Goal: Task Accomplishment & Management: Manage account settings

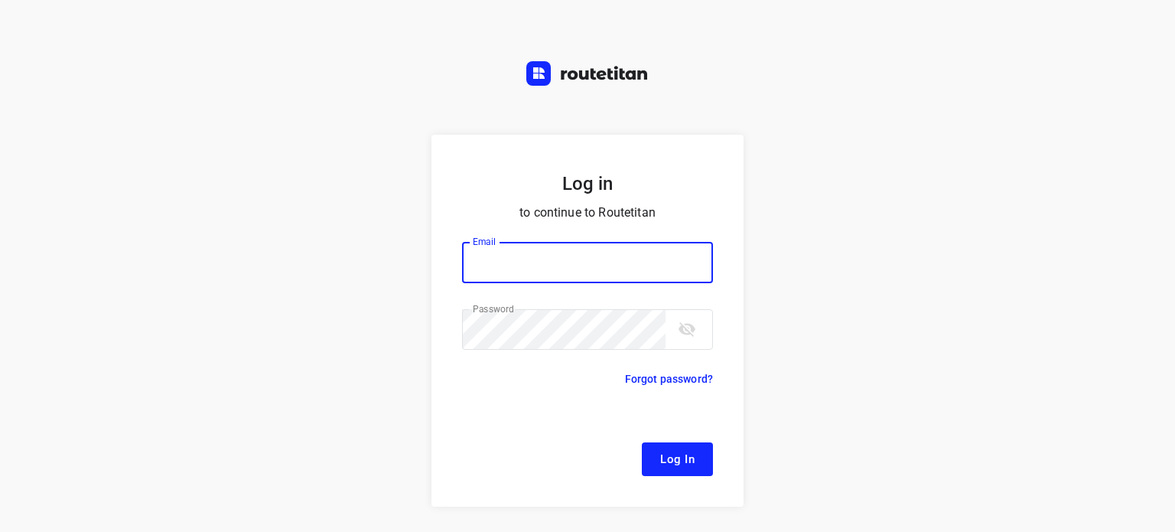
type input "[EMAIL_ADDRESS][DOMAIN_NAME]"
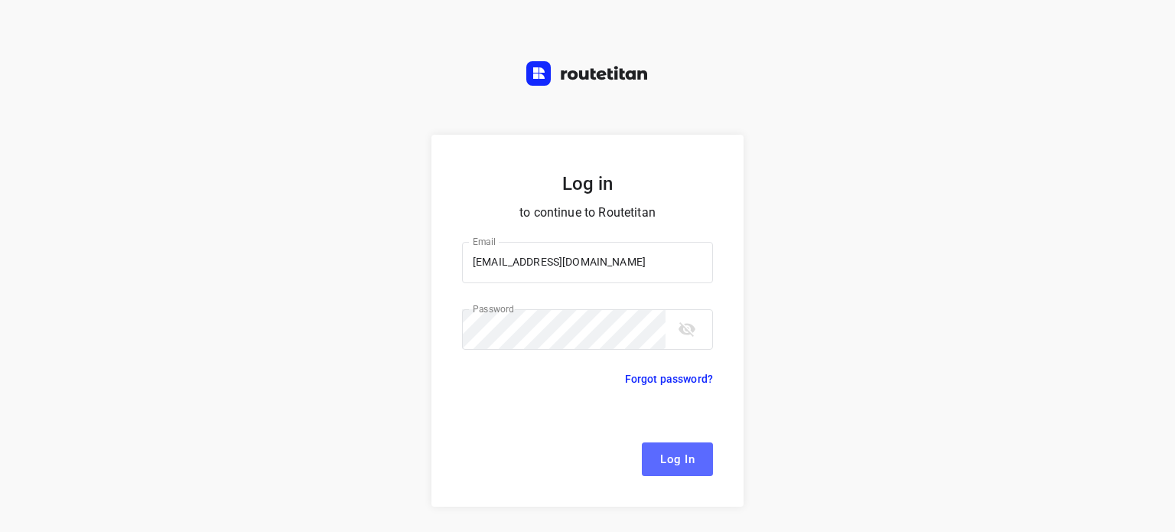
click at [673, 456] on span "Log In" at bounding box center [677, 459] width 34 height 20
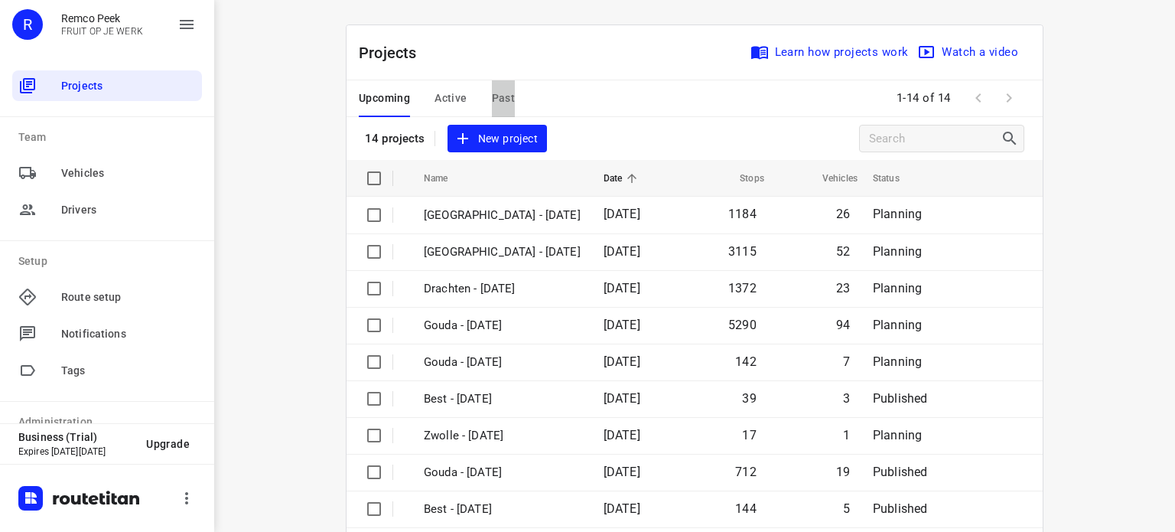
click at [492, 92] on span "Past" at bounding box center [504, 98] width 24 height 19
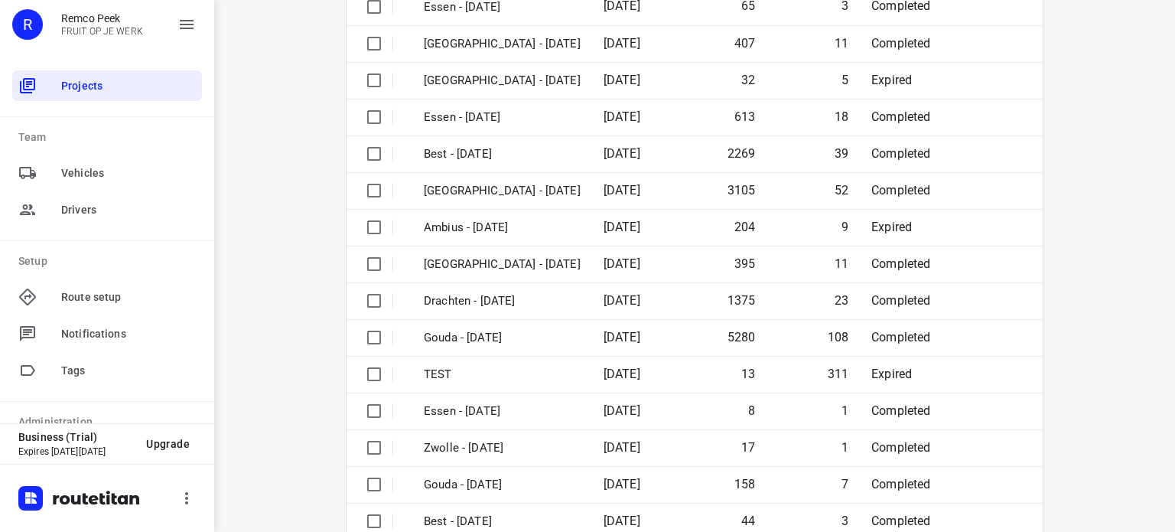
scroll to position [208, 0]
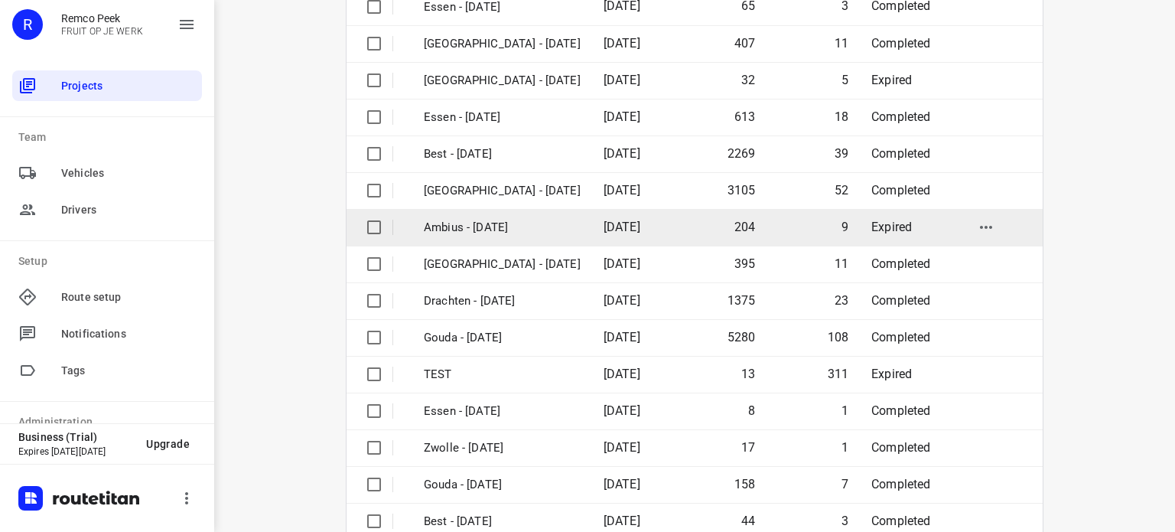
click at [470, 228] on p "Ambius - [DATE]" at bounding box center [502, 228] width 157 height 18
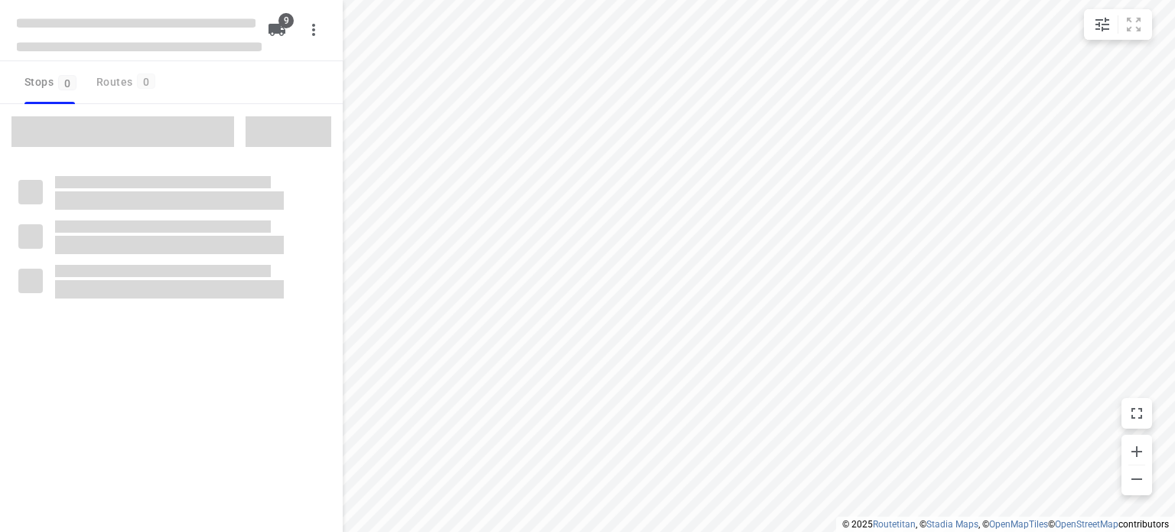
checkbox input "true"
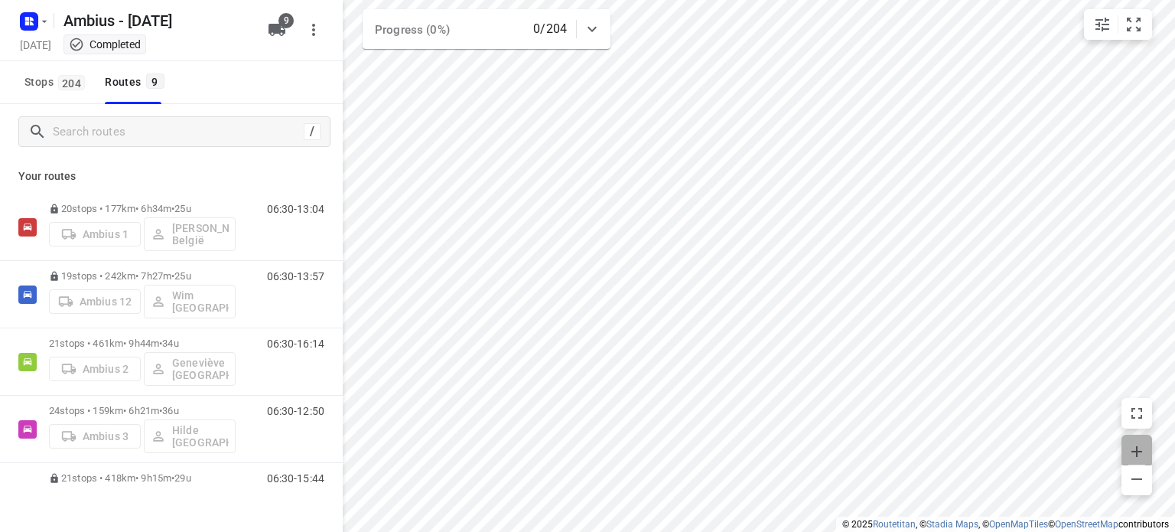
click at [1146, 446] on icon "button" at bounding box center [1137, 451] width 18 height 18
click at [1130, 448] on icon "button" at bounding box center [1137, 451] width 18 height 18
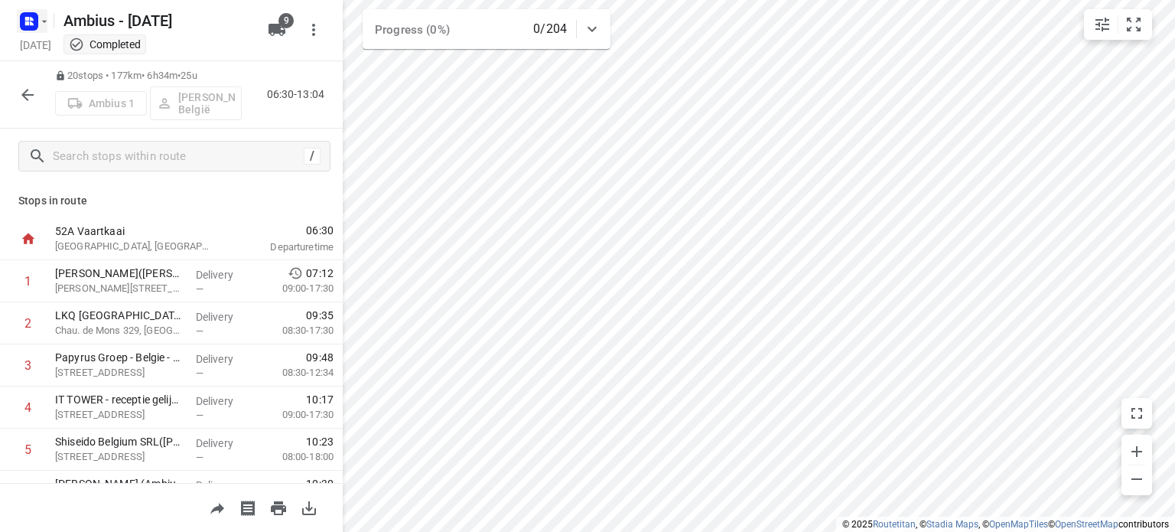
click at [38, 22] on icon "button" at bounding box center [44, 21] width 12 height 12
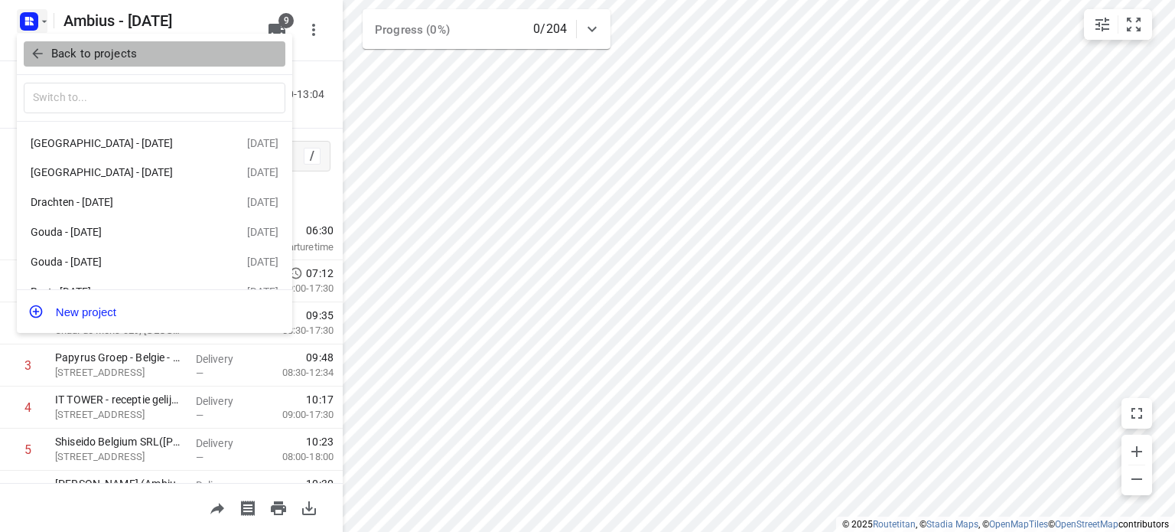
click at [94, 44] on button "Back to projects" at bounding box center [155, 53] width 262 height 25
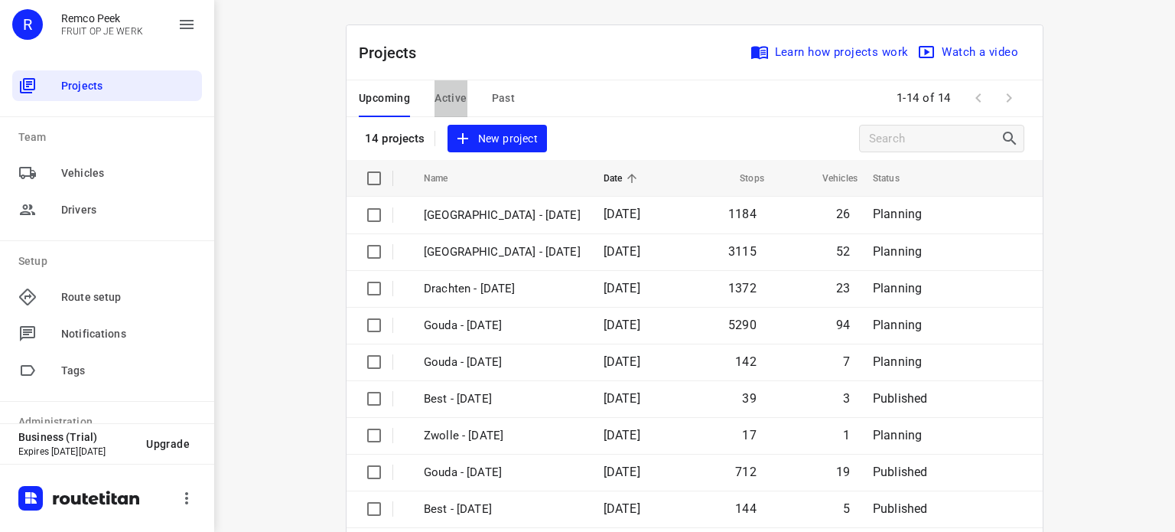
click at [450, 94] on span "Active" at bounding box center [451, 98] width 32 height 19
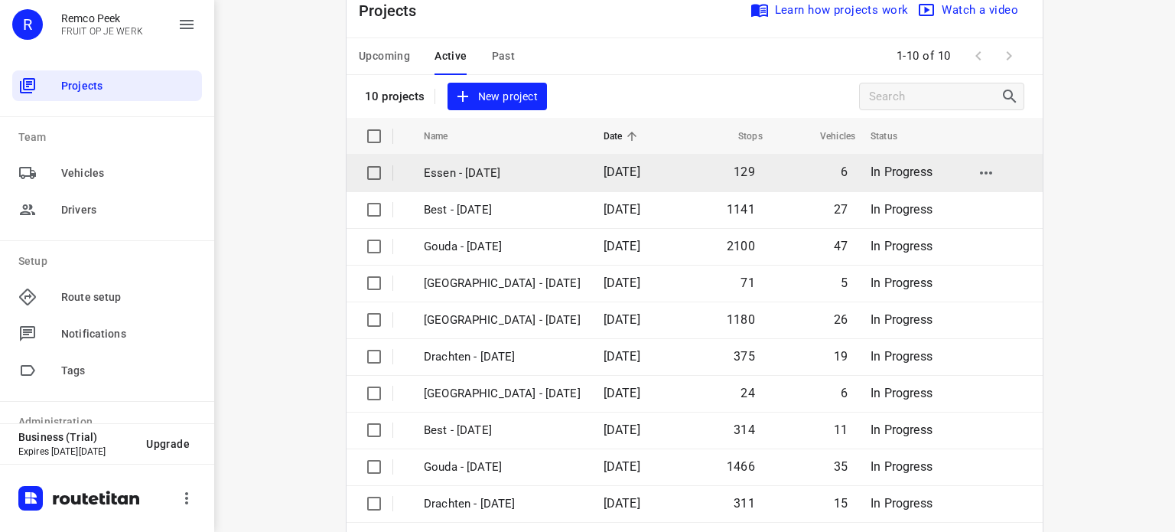
scroll to position [43, 0]
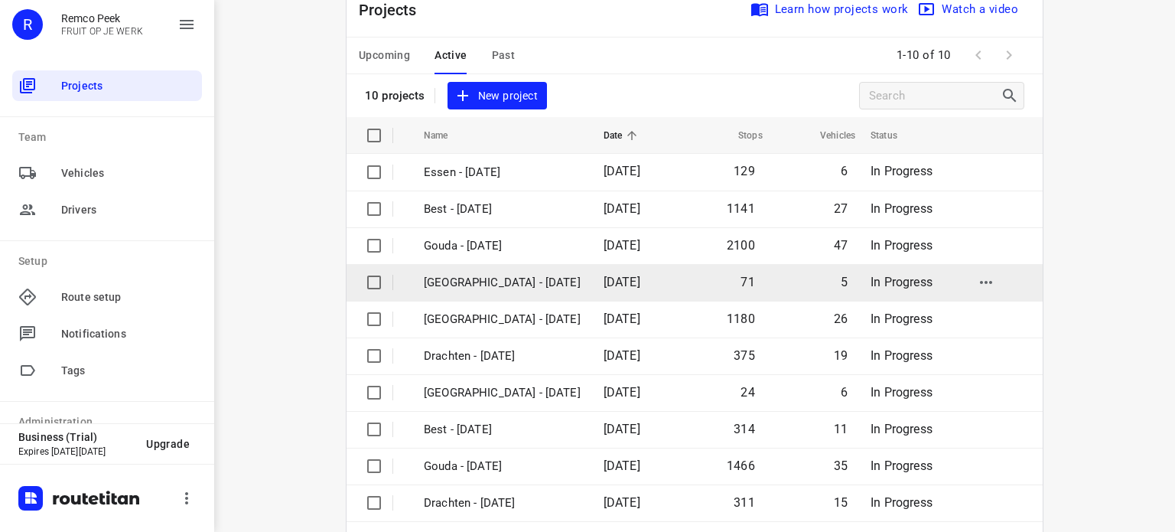
click at [472, 275] on p "[GEOGRAPHIC_DATA] - [DATE]" at bounding box center [502, 283] width 157 height 18
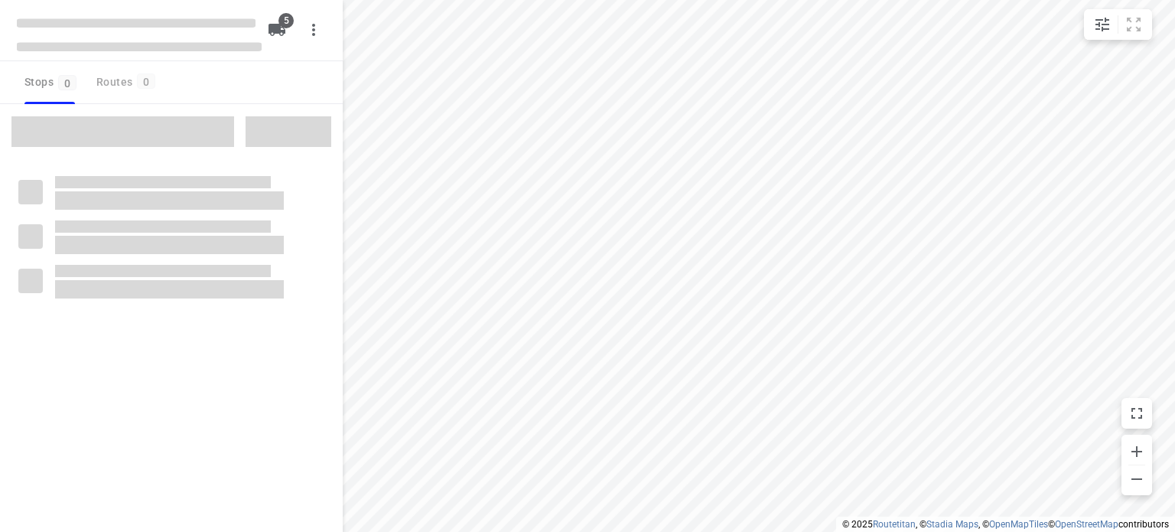
checkbox input "true"
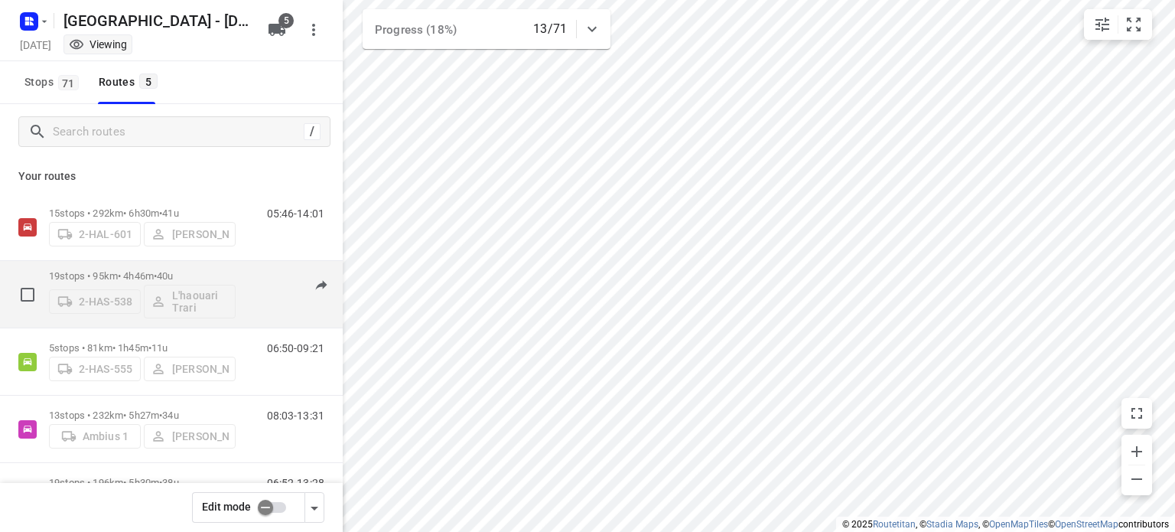
click at [98, 274] on p "19 stops • 95km • 4h46m • 40u" at bounding box center [142, 275] width 187 height 11
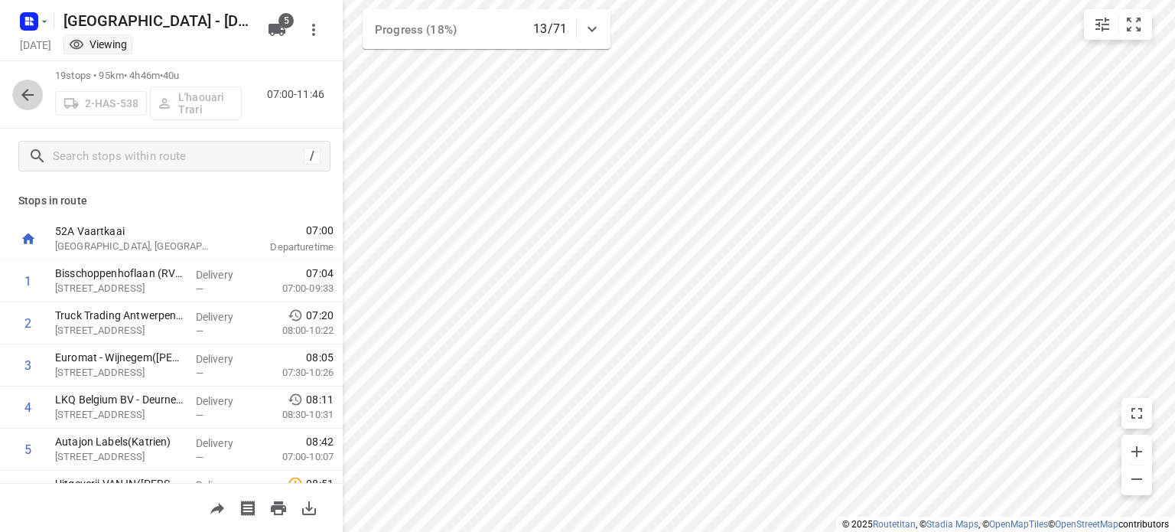
click at [24, 93] on icon "button" at bounding box center [27, 95] width 12 height 12
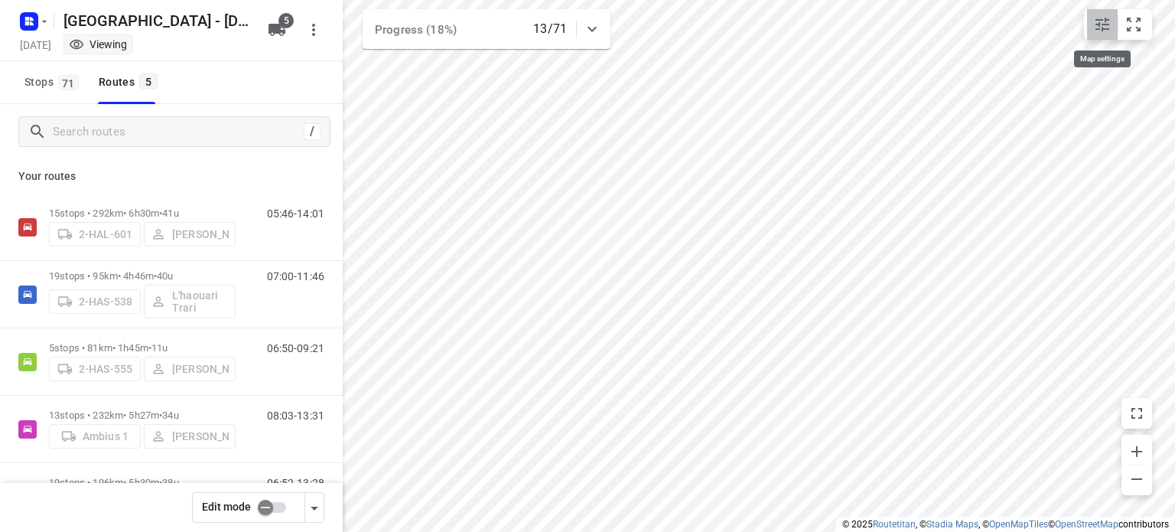
click at [1099, 30] on icon "small contained button group" at bounding box center [1103, 25] width 14 height 14
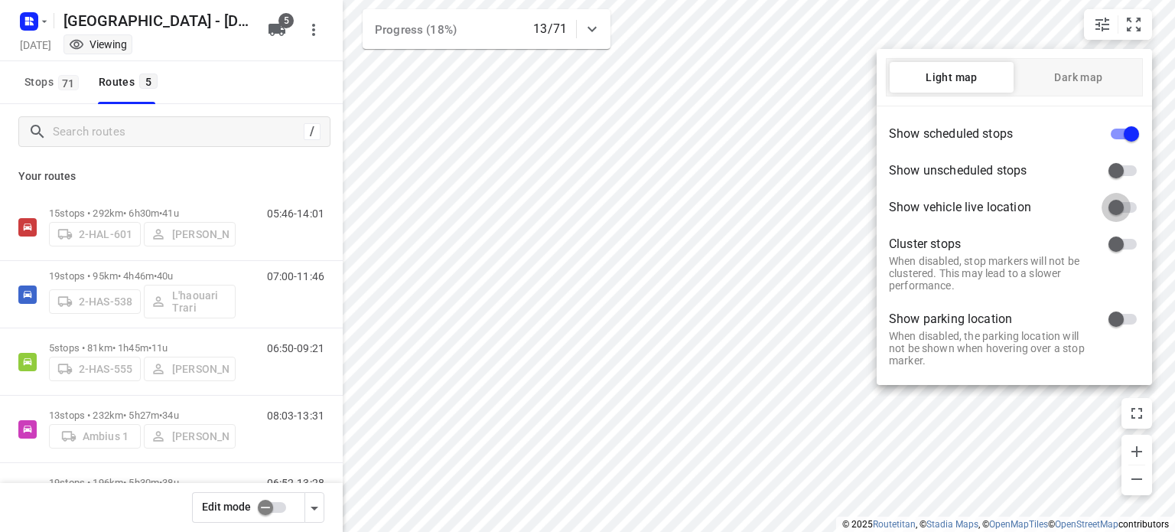
click at [1123, 205] on input "checkbox" at bounding box center [1116, 207] width 87 height 29
checkbox input "true"
click at [717, 135] on div at bounding box center [587, 266] width 1175 height 532
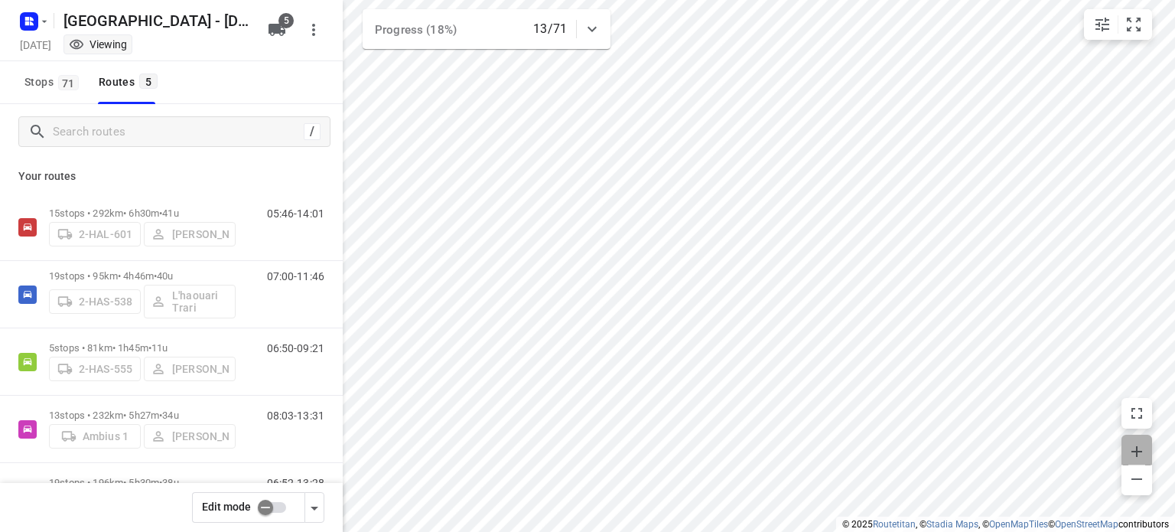
click at [1137, 445] on icon "button" at bounding box center [1137, 451] width 18 height 18
click at [1096, 27] on icon "small contained button group" at bounding box center [1103, 24] width 18 height 18
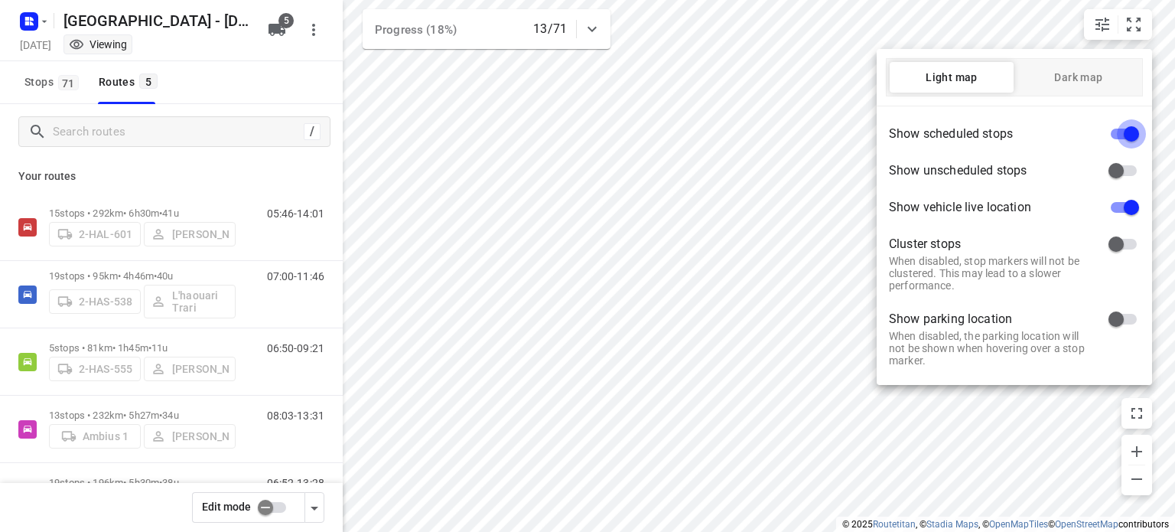
click at [1126, 139] on input "checkbox" at bounding box center [1131, 133] width 87 height 29
checkbox input "false"
click at [822, 275] on div at bounding box center [587, 266] width 1175 height 532
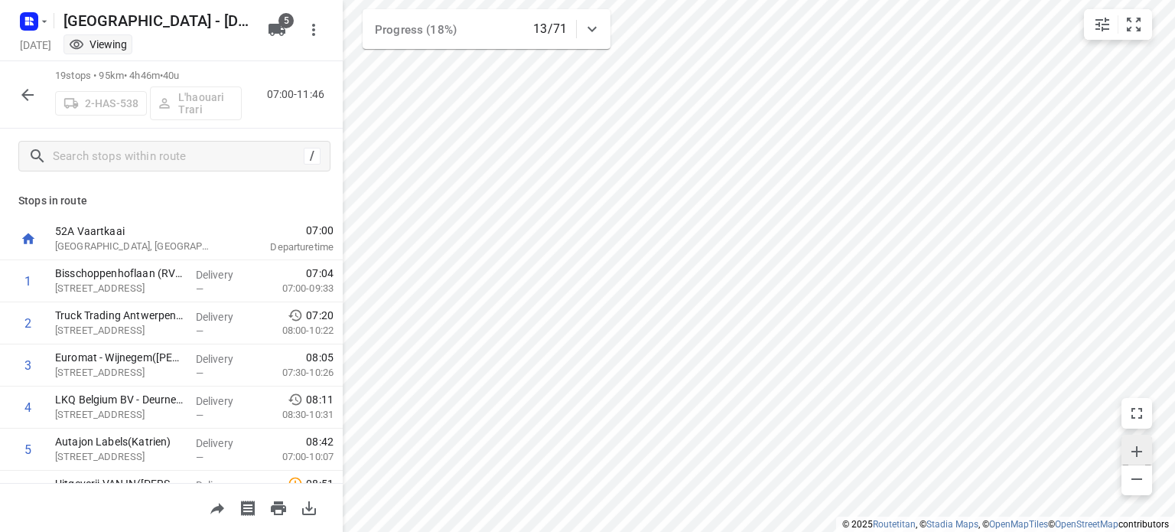
click at [1139, 441] on span "button" at bounding box center [1137, 449] width 31 height 21
click at [28, 96] on icon "button" at bounding box center [27, 95] width 18 height 18
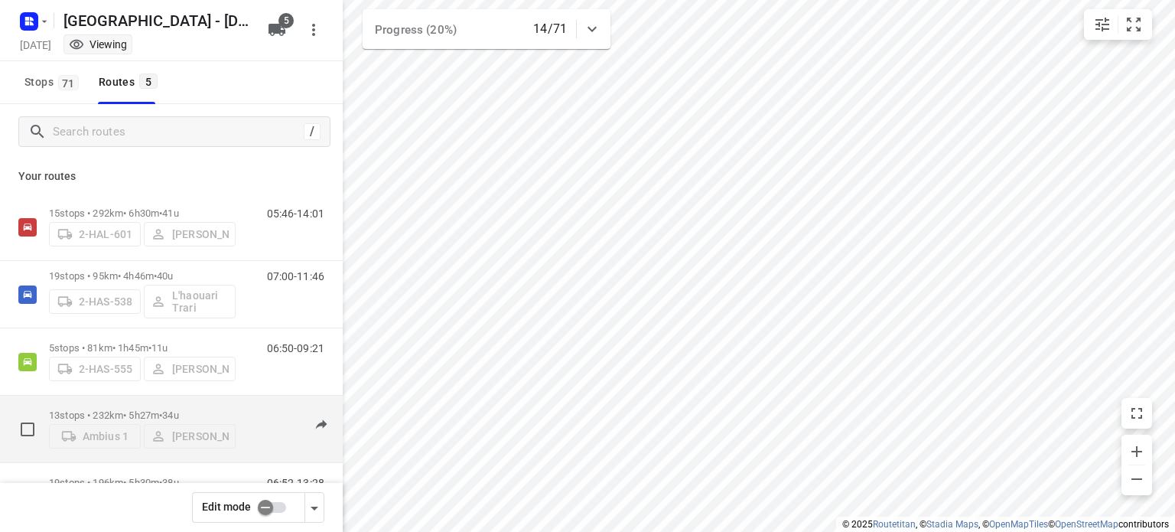
click at [140, 410] on p "13 stops • 232km • 5h27m • 34u" at bounding box center [142, 414] width 187 height 11
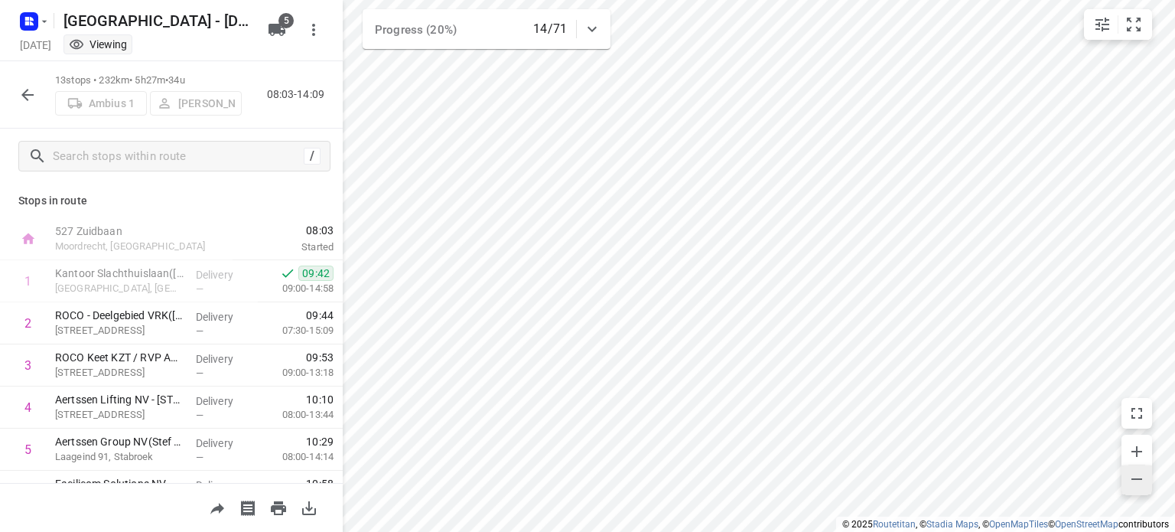
click at [1145, 487] on icon "button" at bounding box center [1137, 479] width 18 height 18
click at [31, 96] on icon "button" at bounding box center [27, 95] width 18 height 18
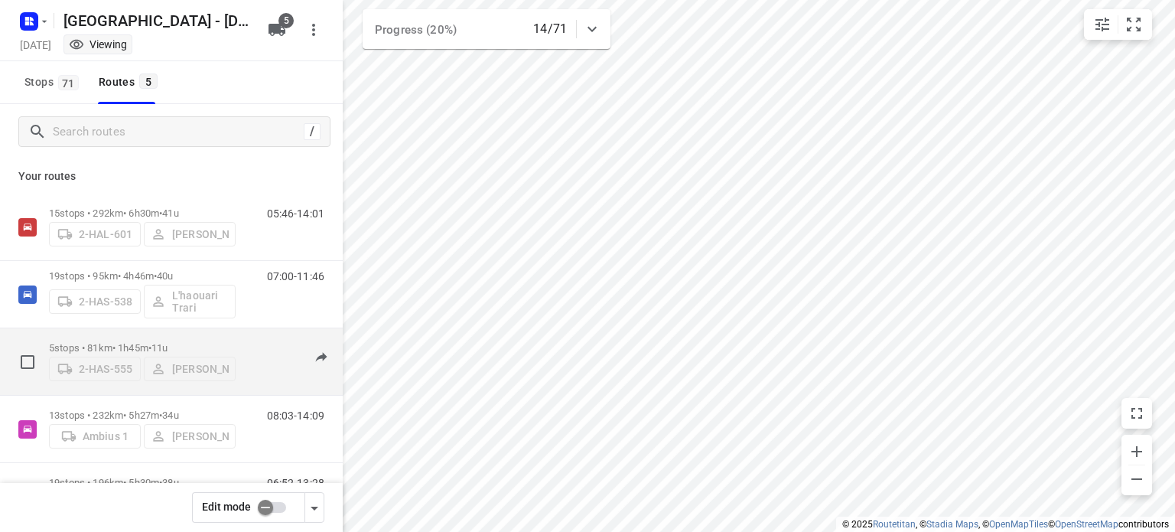
click at [111, 342] on p "5 stops • 81km • 1h45m • 11u" at bounding box center [142, 347] width 187 height 11
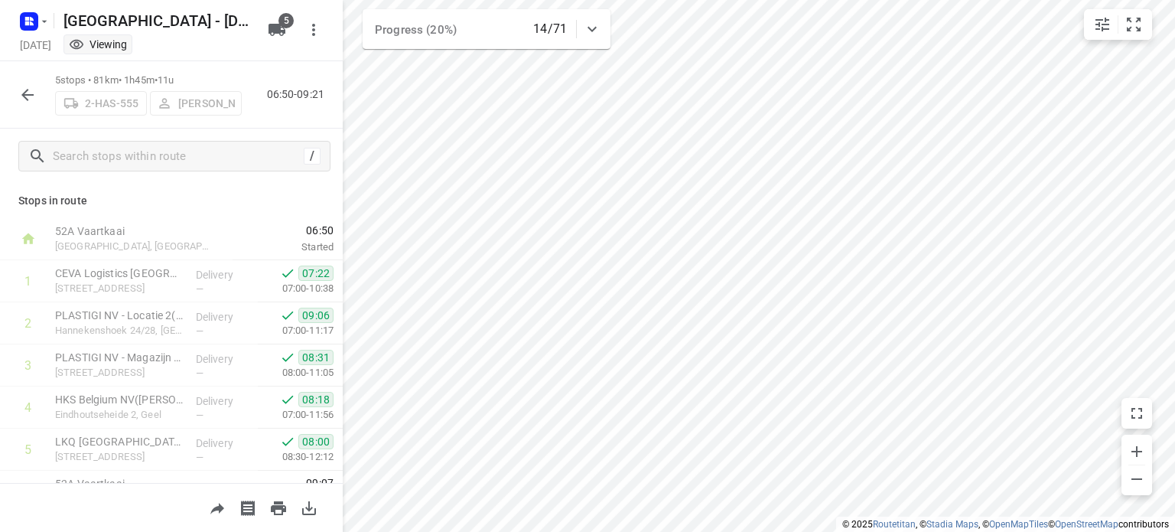
click at [24, 98] on icon "button" at bounding box center [27, 95] width 18 height 18
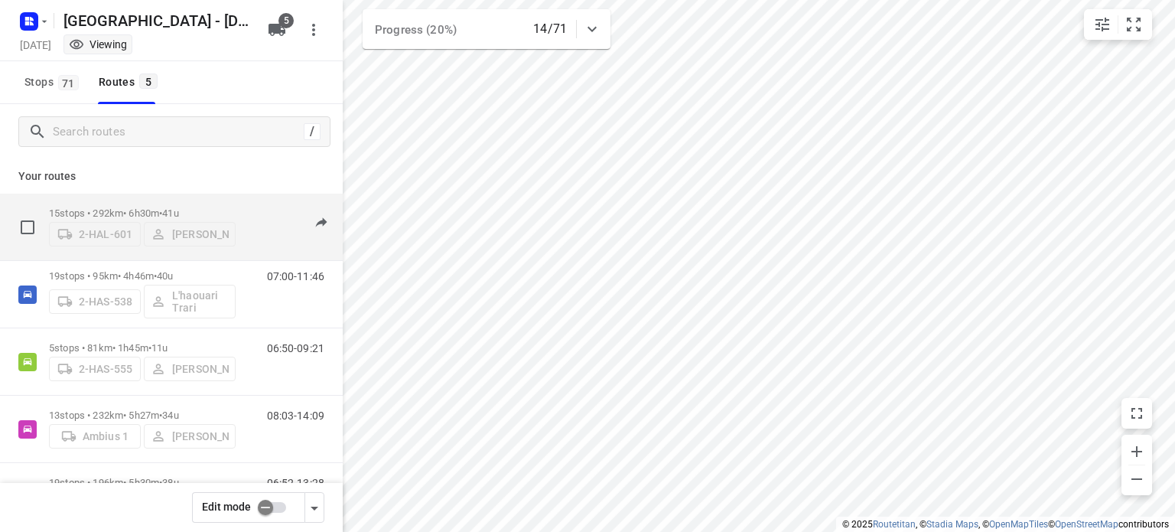
click at [128, 207] on p "15 stops • 292km • 6h30m • 41u" at bounding box center [142, 212] width 187 height 11
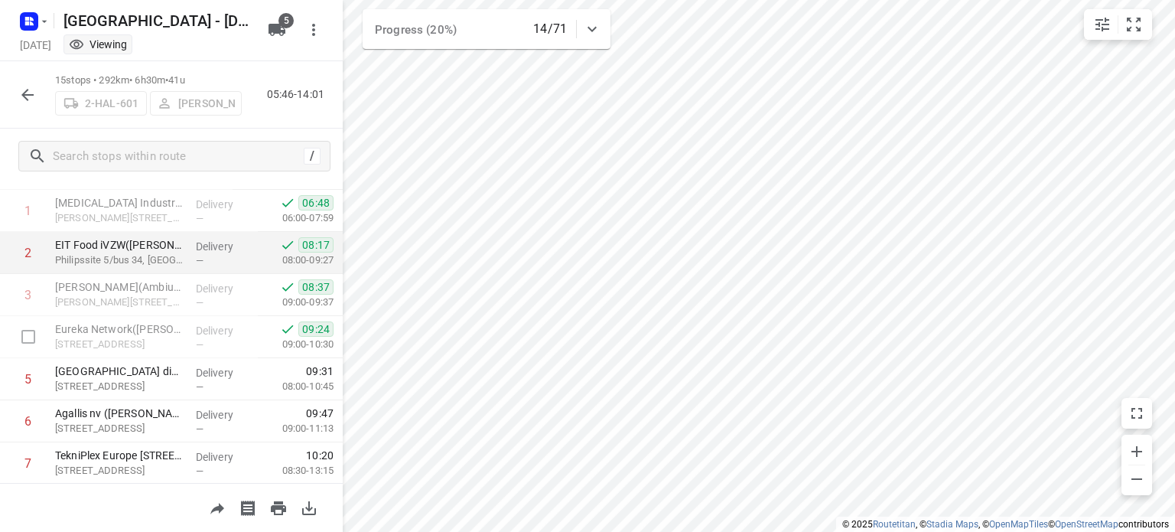
scroll to position [73, 0]
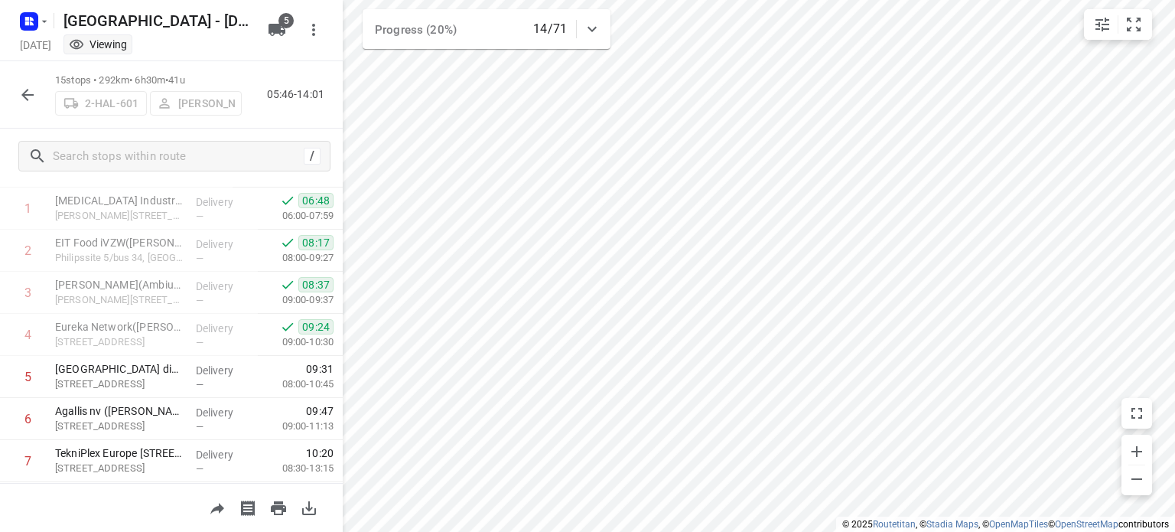
click at [26, 96] on icon "button" at bounding box center [27, 95] width 18 height 18
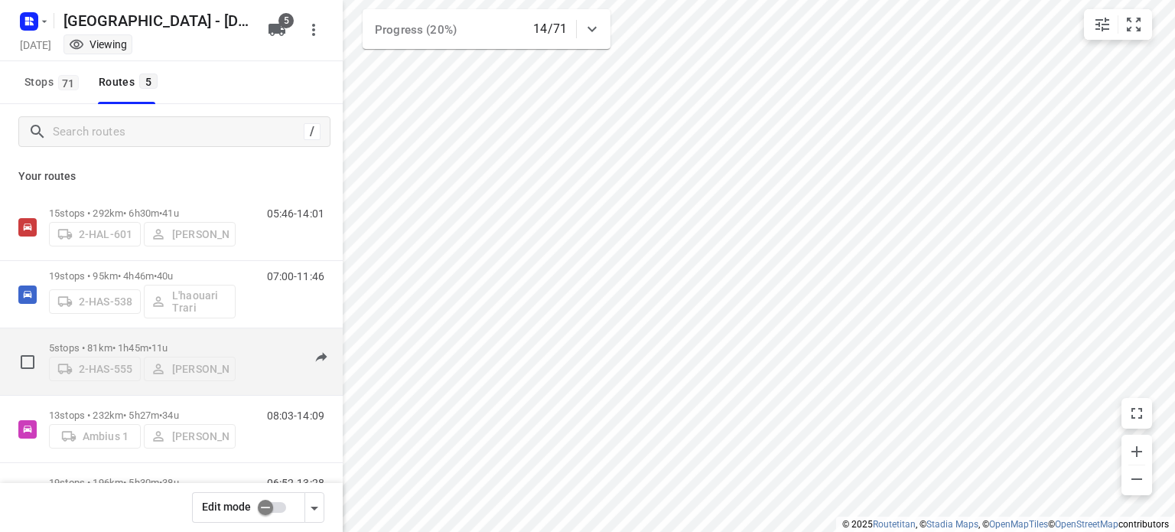
scroll to position [62, 0]
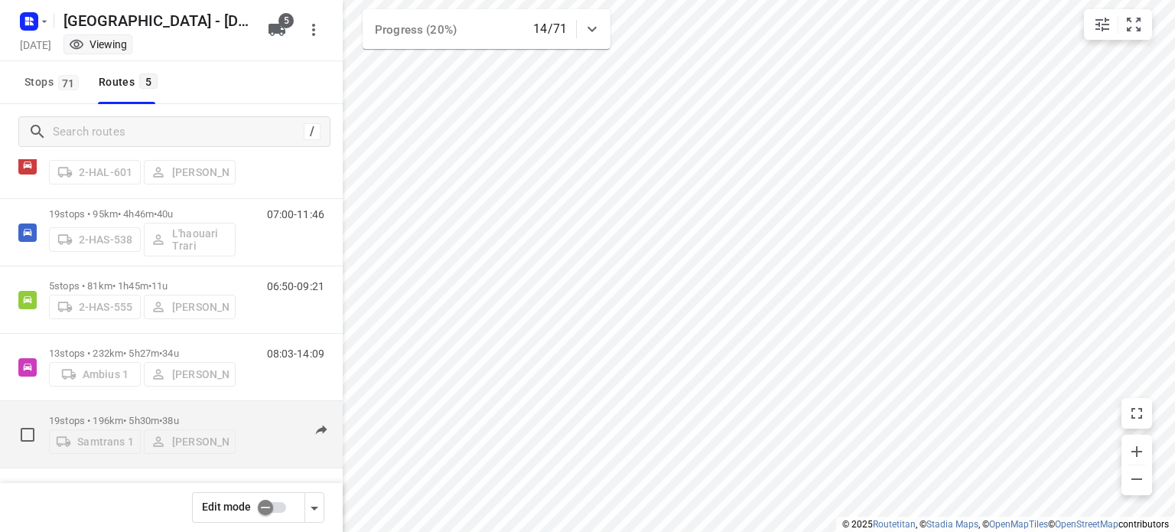
click at [107, 416] on p "19 stops • 196km • 5h30m • 38u" at bounding box center [142, 420] width 187 height 11
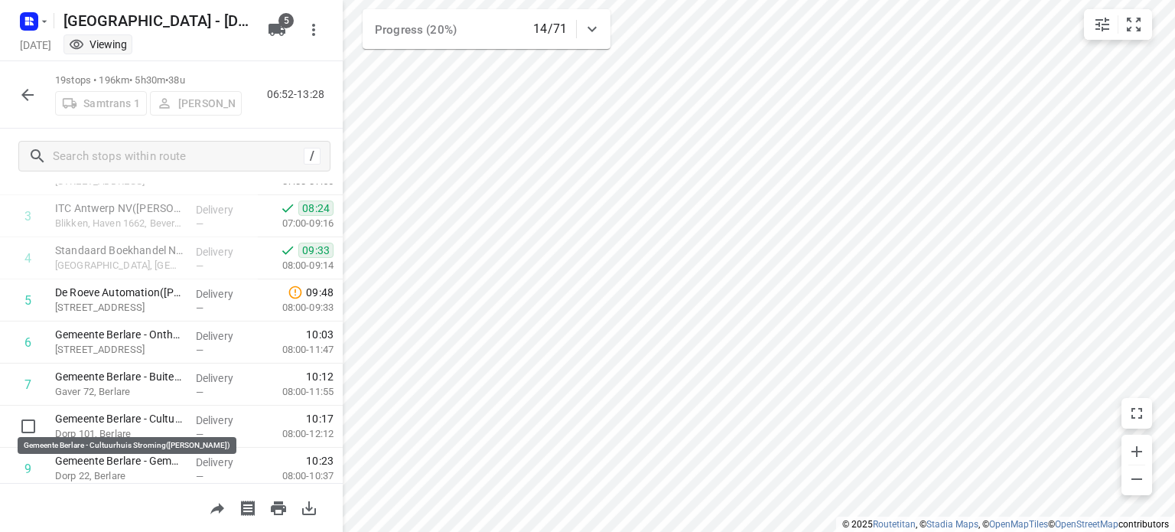
scroll to position [0, 0]
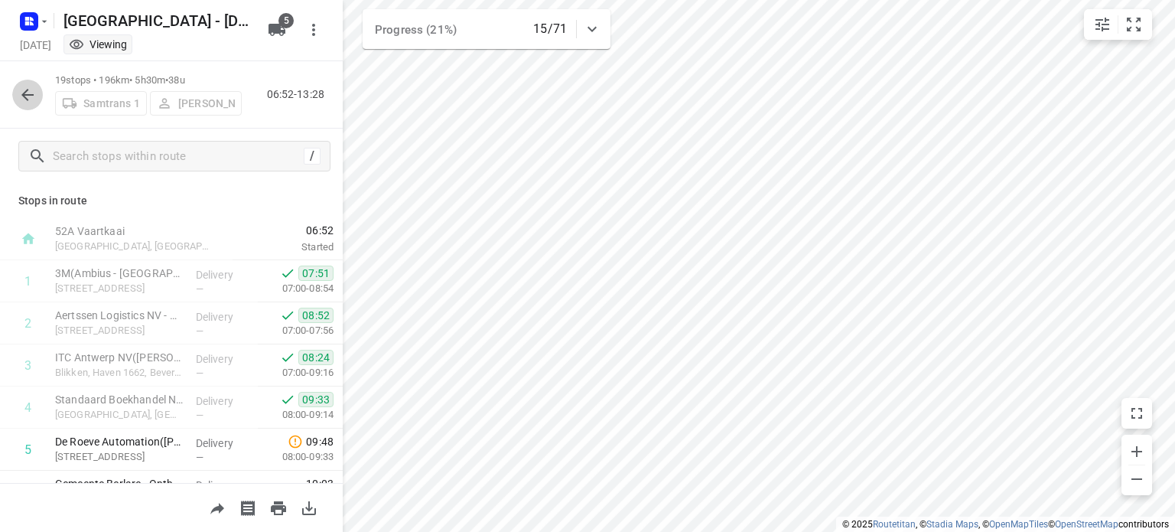
click at [30, 99] on icon "button" at bounding box center [27, 95] width 18 height 18
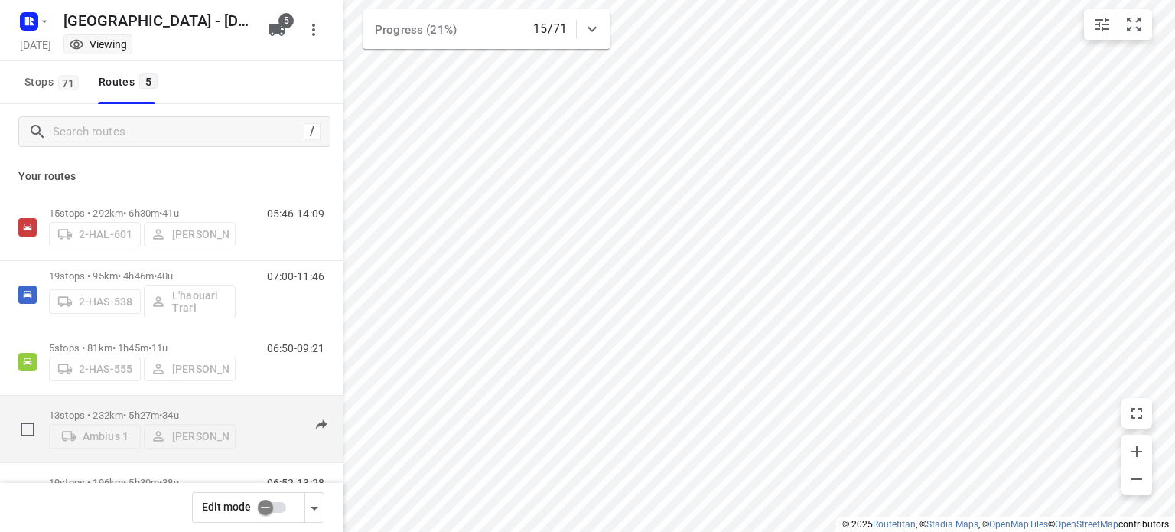
click at [117, 412] on p "13 stops • 232km • 5h27m • 34u" at bounding box center [142, 414] width 187 height 11
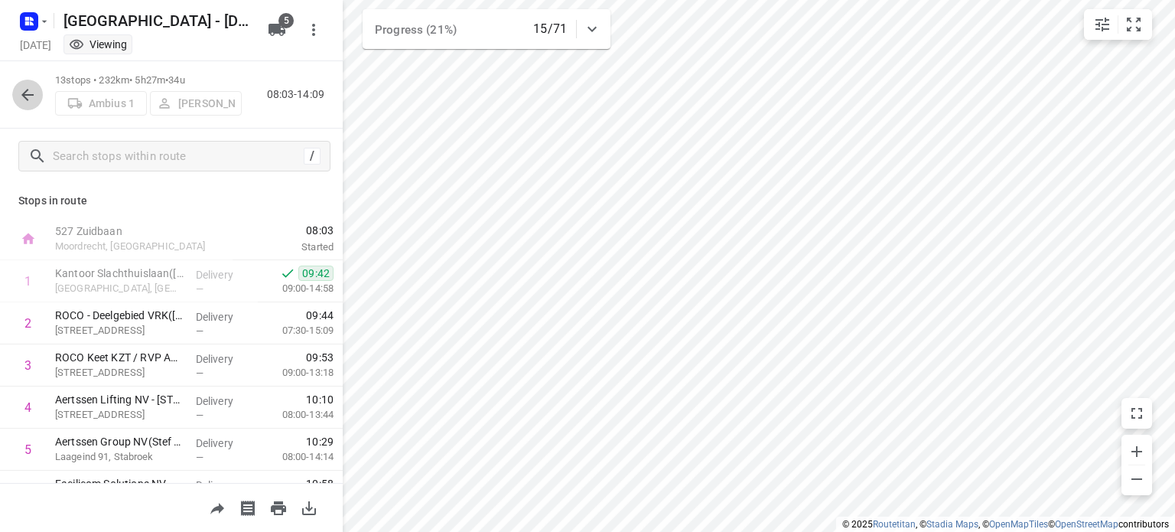
click at [19, 90] on icon "button" at bounding box center [27, 95] width 18 height 18
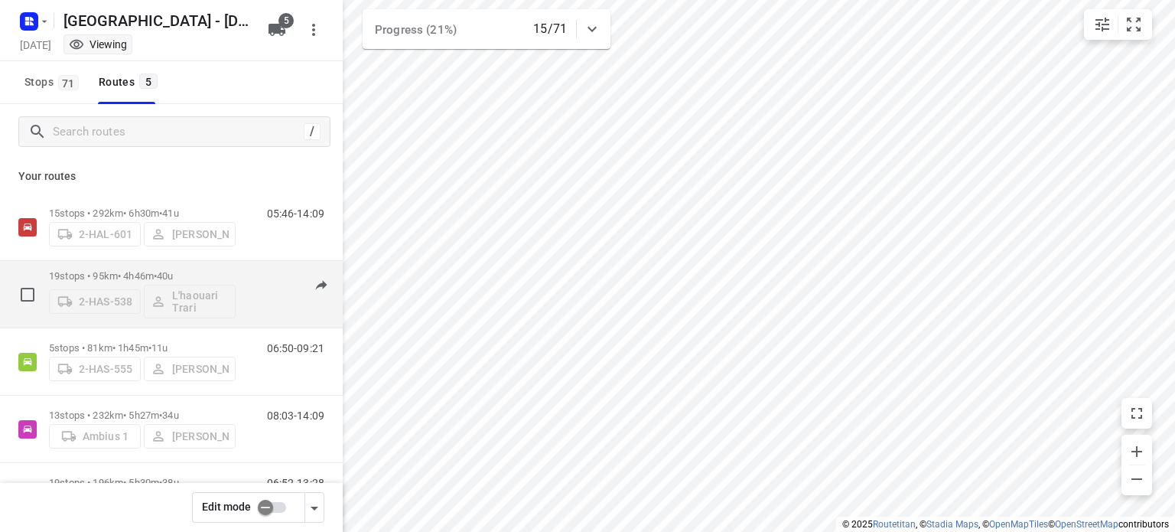
click at [123, 270] on p "19 stops • 95km • 4h46m • 40u" at bounding box center [142, 275] width 187 height 11
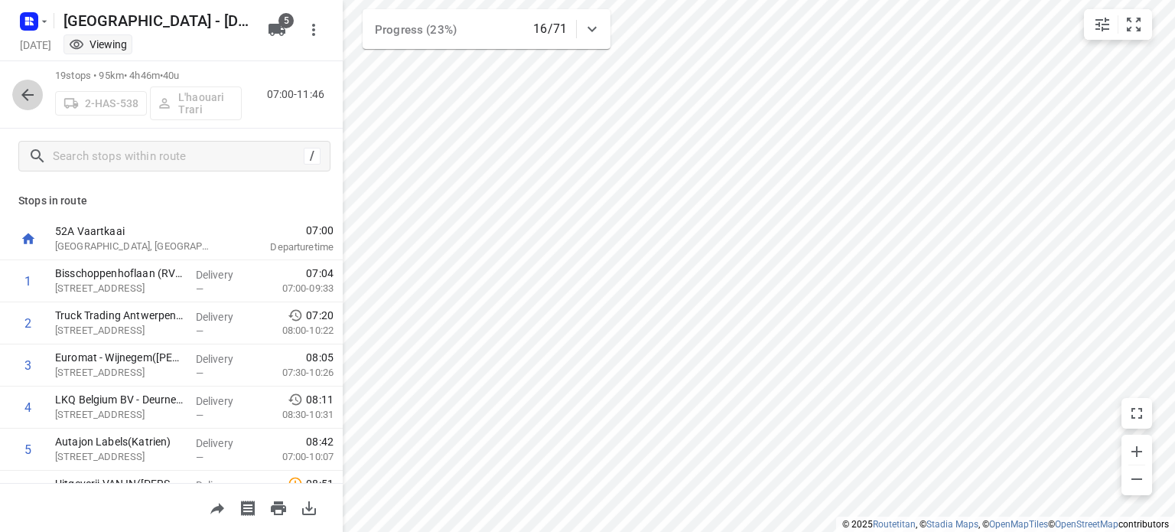
click at [34, 96] on icon "button" at bounding box center [27, 95] width 18 height 18
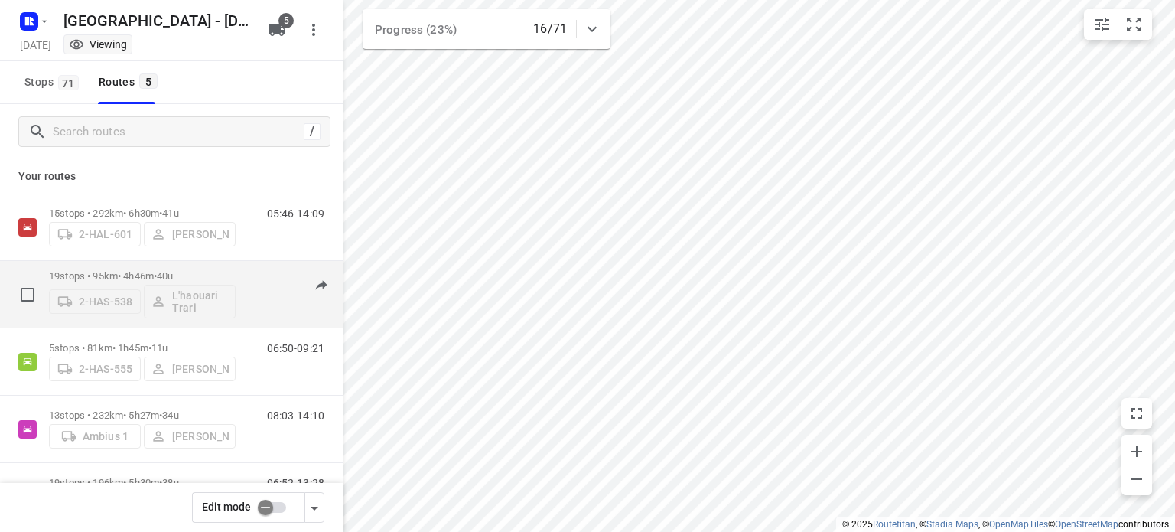
scroll to position [62, 0]
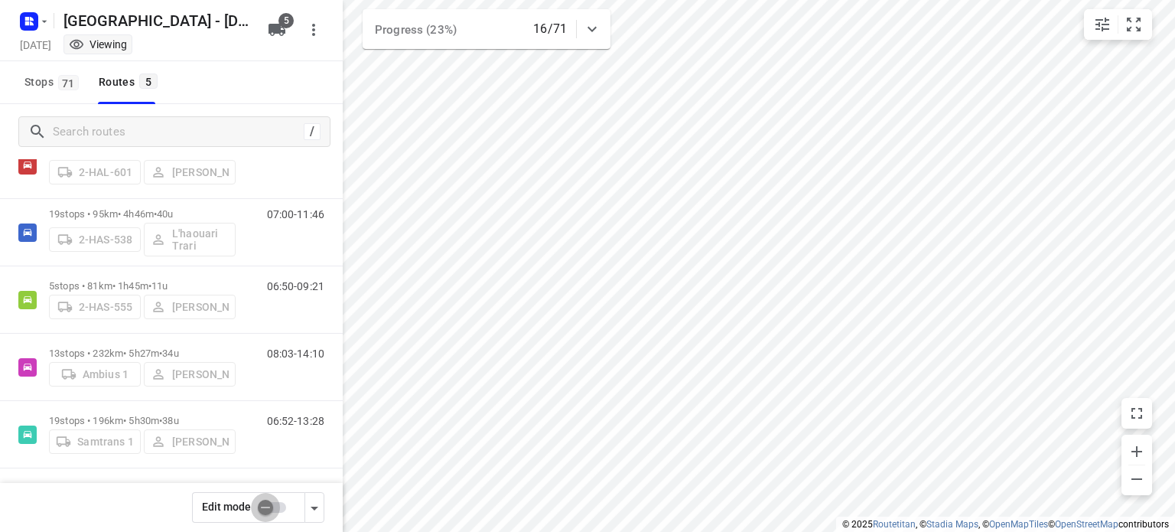
click at [264, 510] on input "checkbox" at bounding box center [265, 507] width 87 height 29
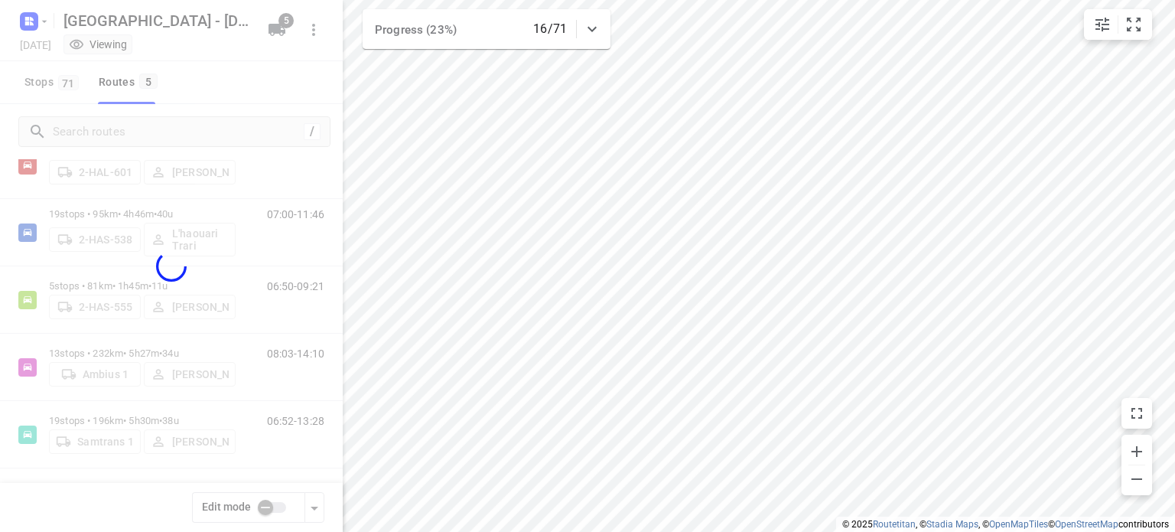
checkbox input "true"
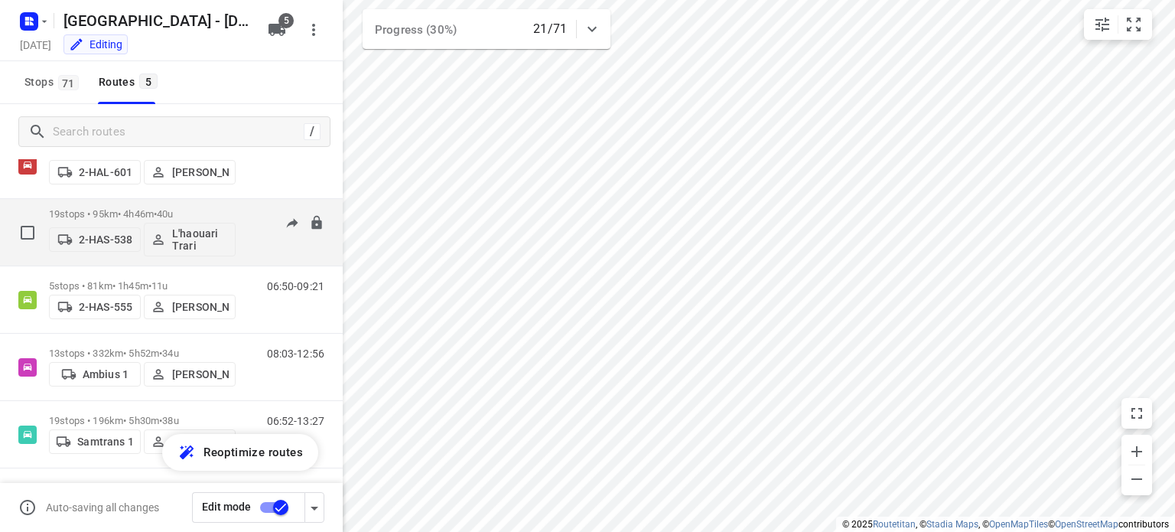
click at [153, 214] on p "19 stops • 95km • 4h46m • 40u" at bounding box center [142, 213] width 187 height 11
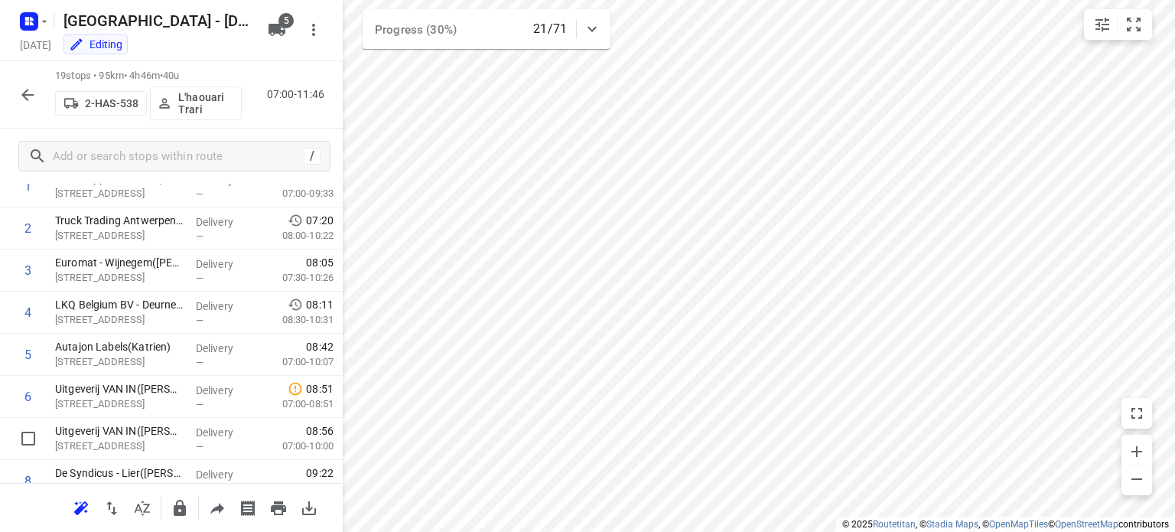
scroll to position [97, 0]
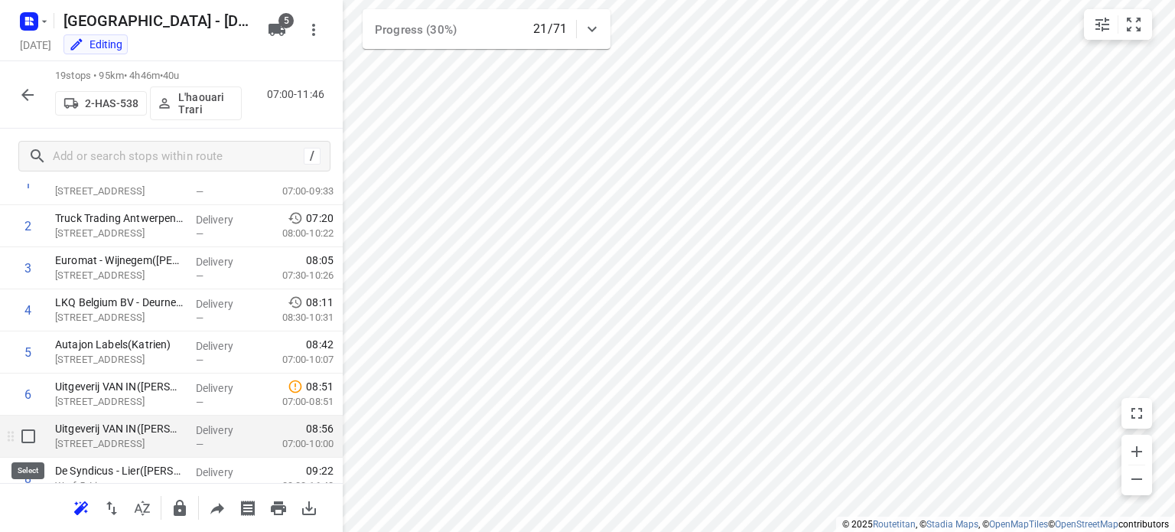
click at [31, 437] on input "checkbox" at bounding box center [28, 436] width 31 height 31
checkbox input "true"
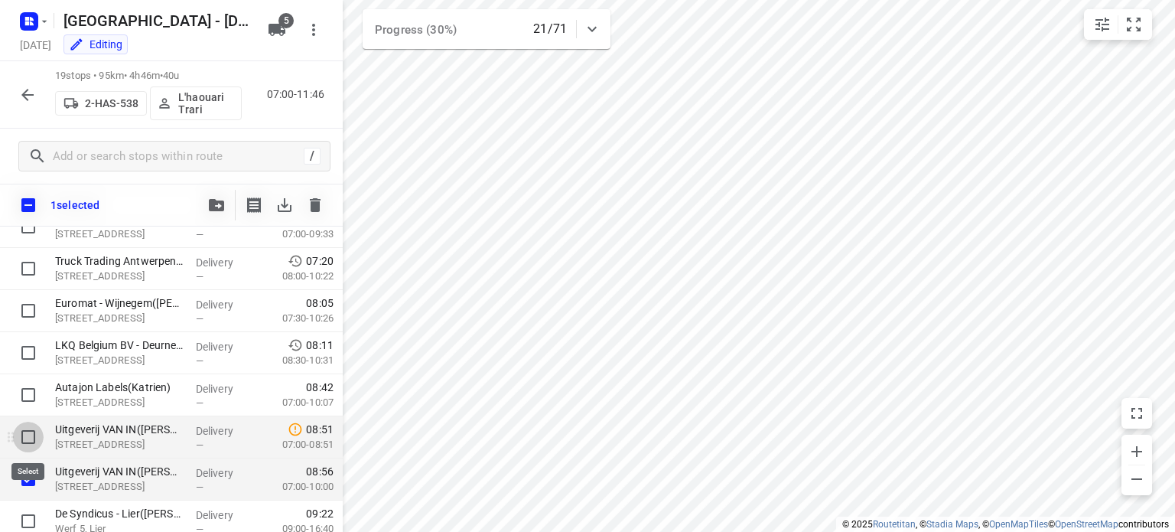
click at [28, 442] on input "checkbox" at bounding box center [28, 437] width 31 height 31
checkbox input "true"
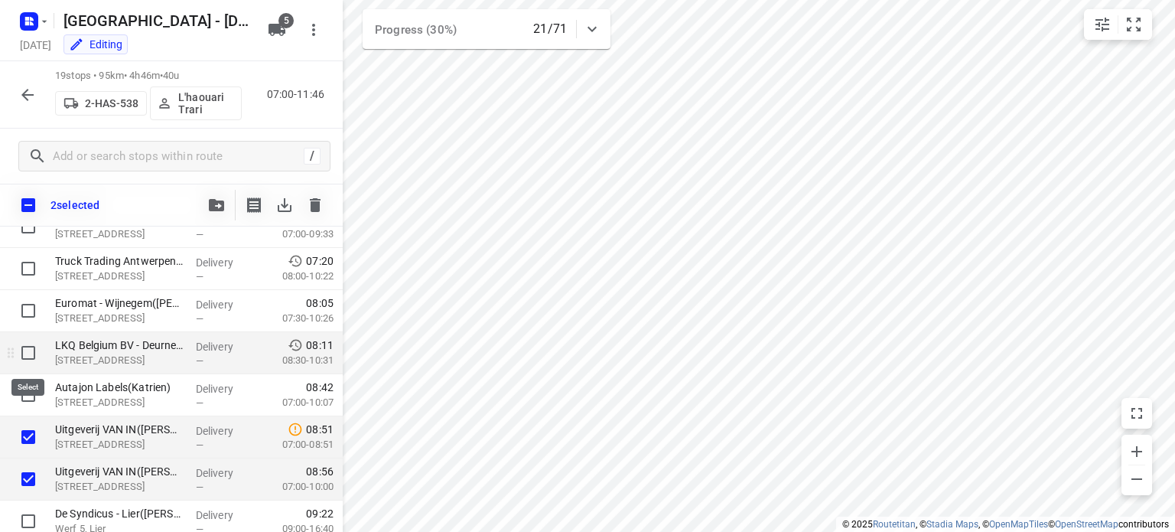
drag, startPoint x: 26, startPoint y: 400, endPoint x: 27, endPoint y: 348, distance: 52.0
click at [27, 348] on input "checkbox" at bounding box center [28, 352] width 31 height 31
checkbox input "true"
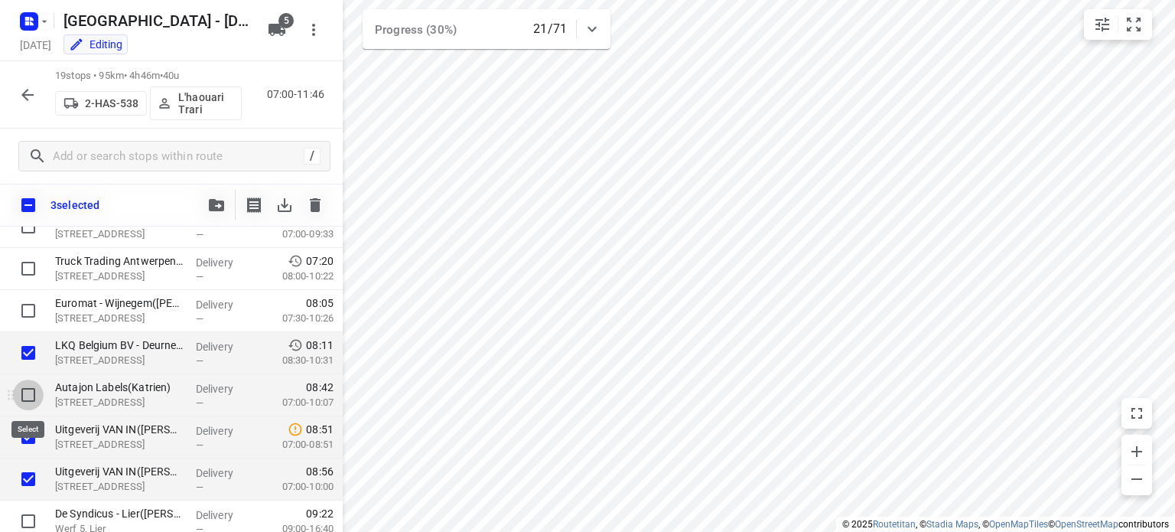
click at [27, 391] on input "checkbox" at bounding box center [28, 395] width 31 height 31
checkbox input "true"
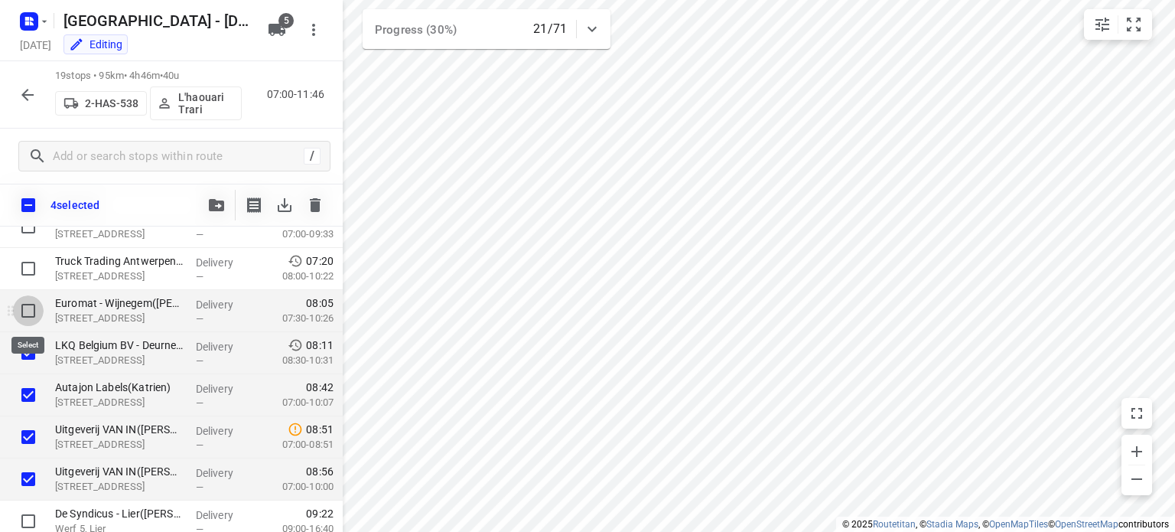
click at [28, 309] on input "checkbox" at bounding box center [28, 310] width 31 height 31
checkbox input "true"
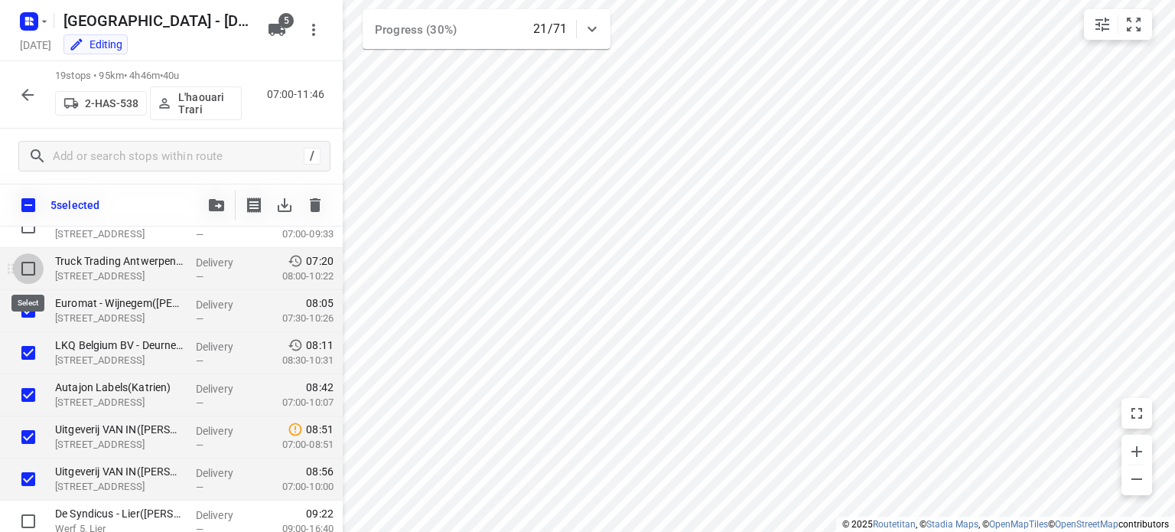
click at [28, 271] on input "checkbox" at bounding box center [28, 268] width 31 height 31
checkbox input "true"
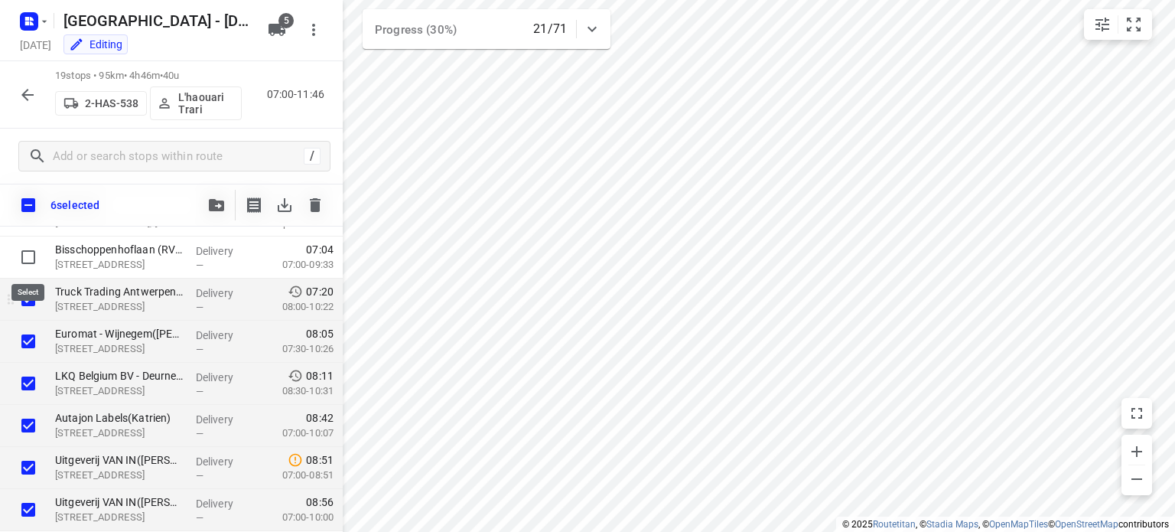
scroll to position [64, 0]
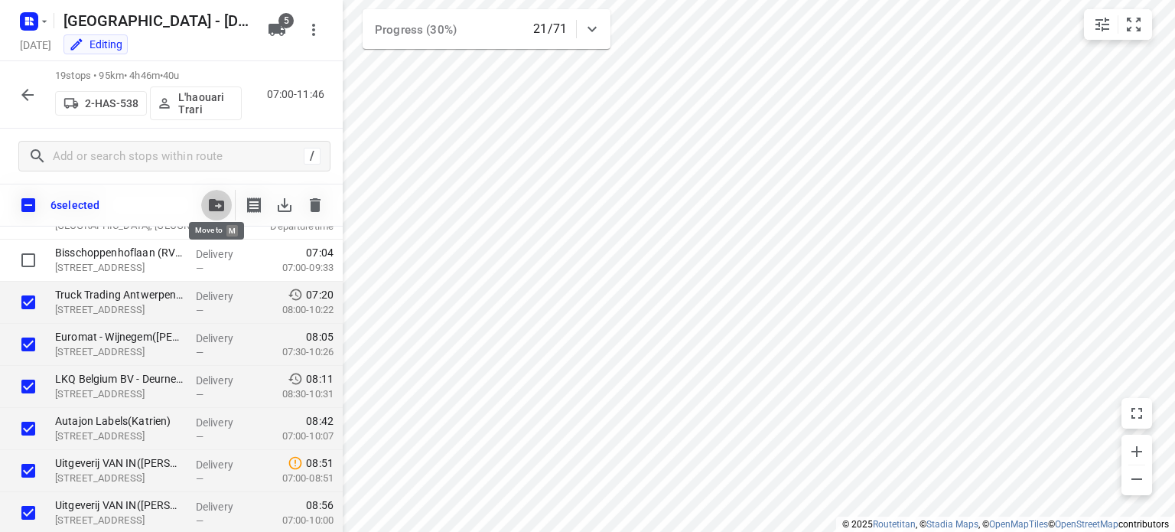
click at [211, 205] on icon "button" at bounding box center [216, 205] width 15 height 12
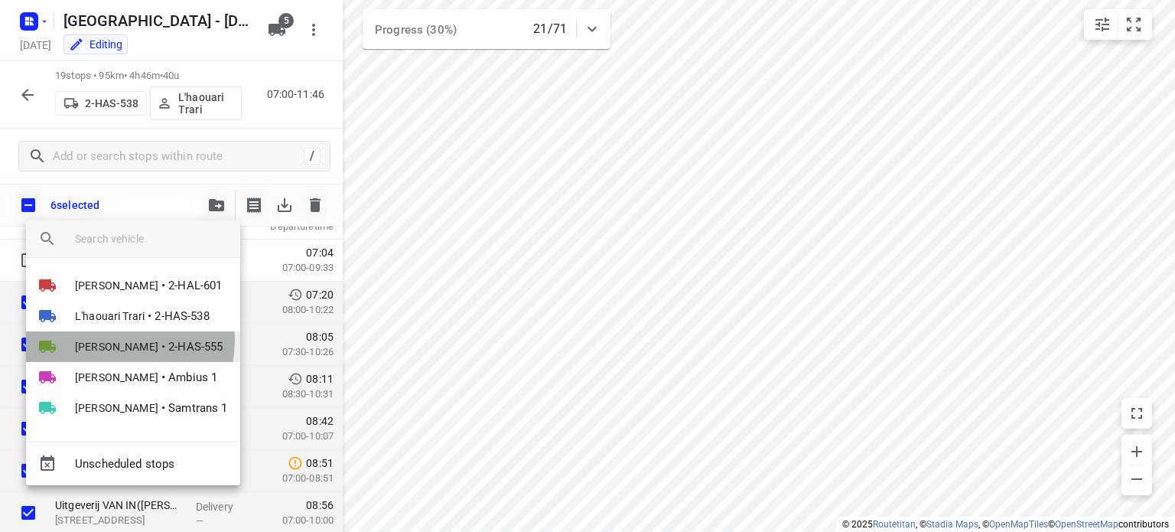
click at [119, 341] on span "[PERSON_NAME]" at bounding box center [116, 346] width 83 height 15
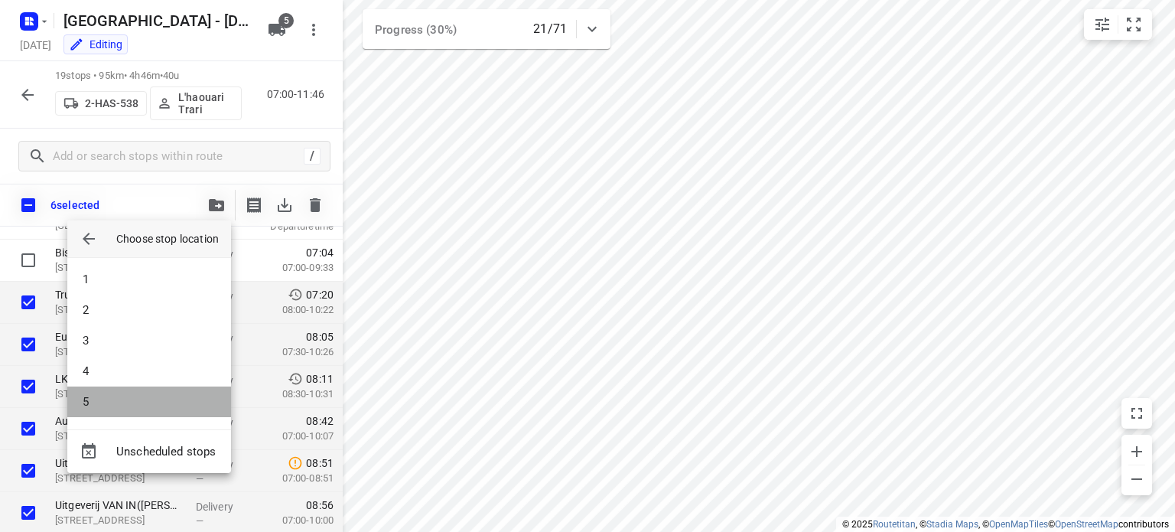
click at [135, 398] on li "5" at bounding box center [149, 401] width 164 height 31
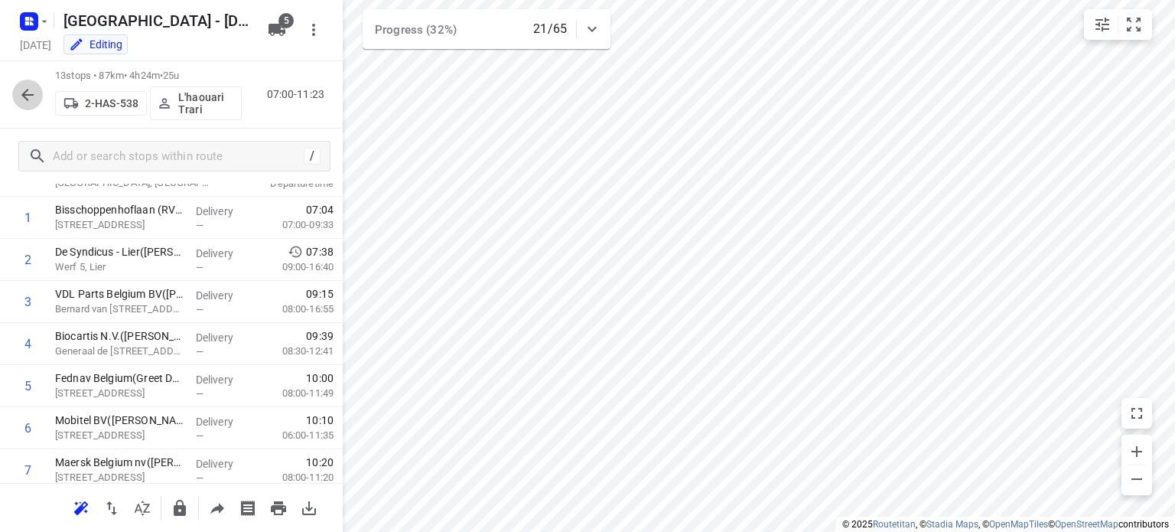
click at [26, 109] on button "button" at bounding box center [27, 95] width 31 height 31
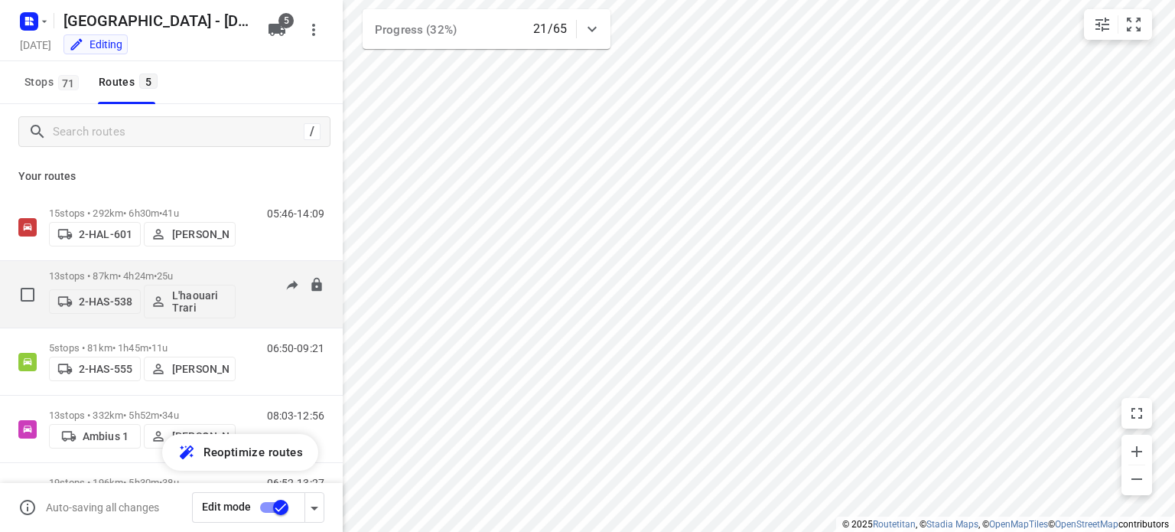
scroll to position [62, 0]
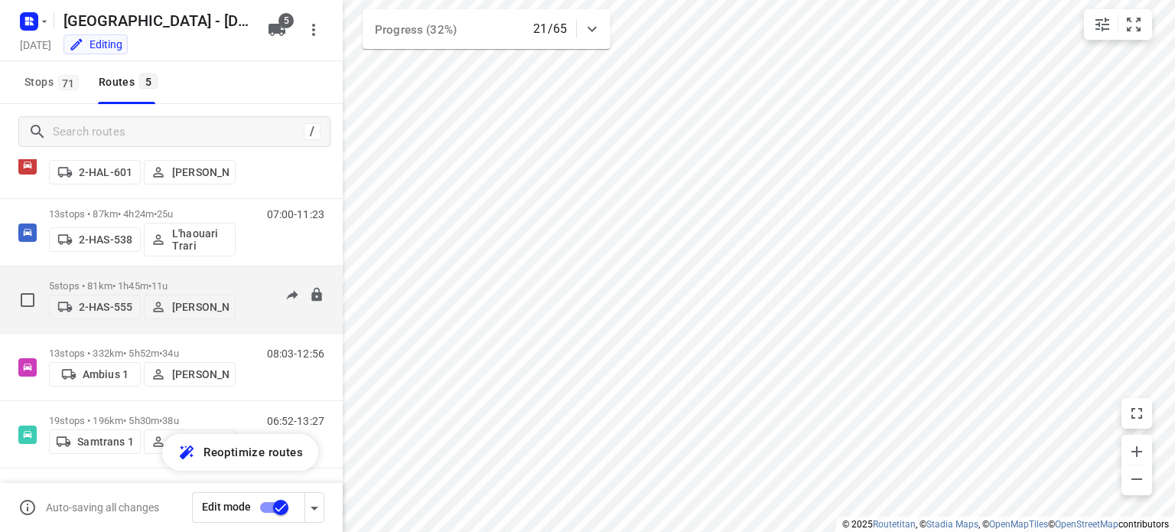
click at [116, 280] on p "5 stops • 81km • 1h45m • 11u" at bounding box center [142, 285] width 187 height 11
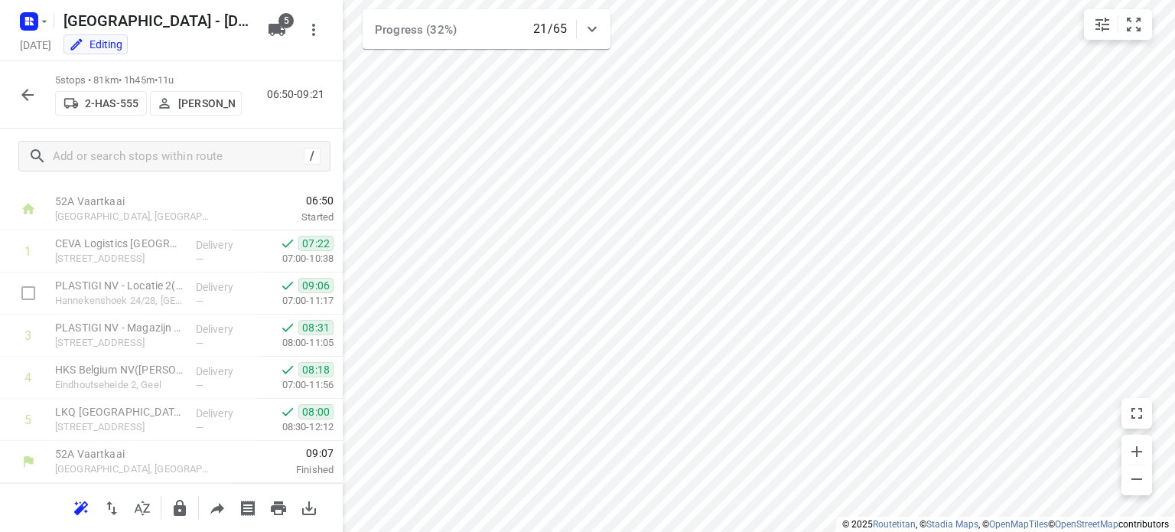
scroll to position [0, 0]
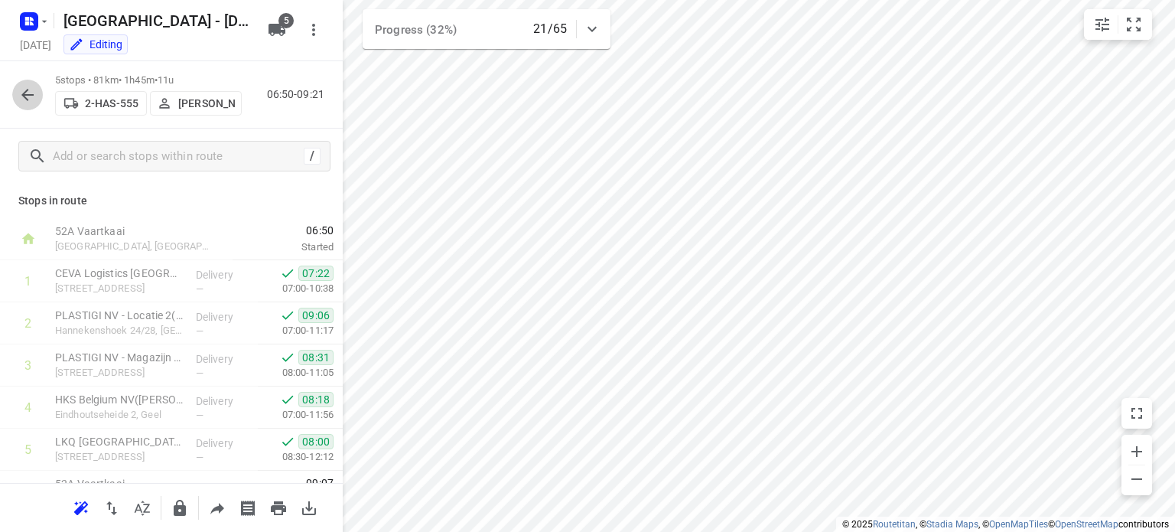
click at [28, 96] on icon "button" at bounding box center [27, 95] width 18 height 18
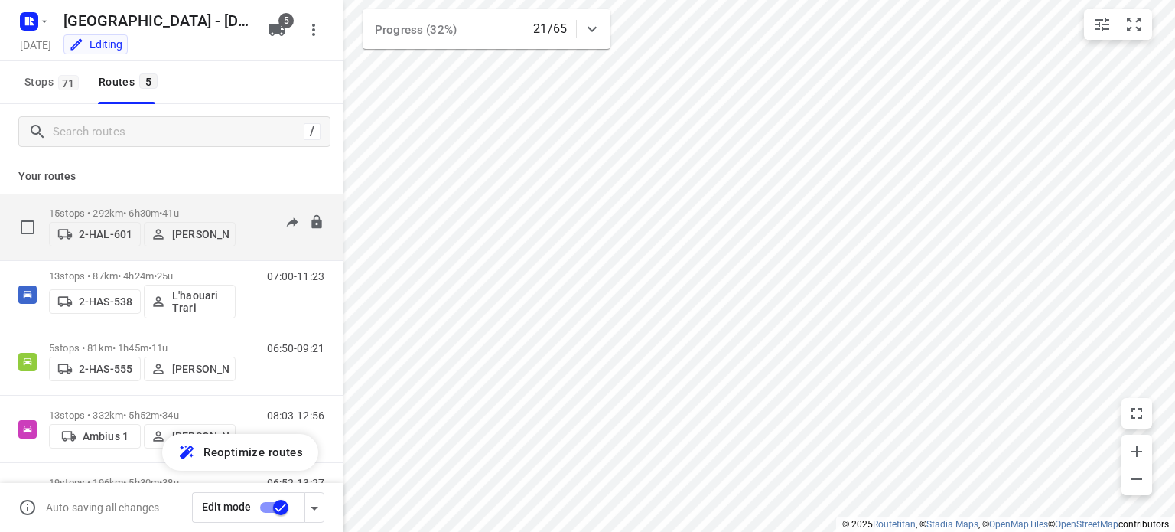
scroll to position [62, 0]
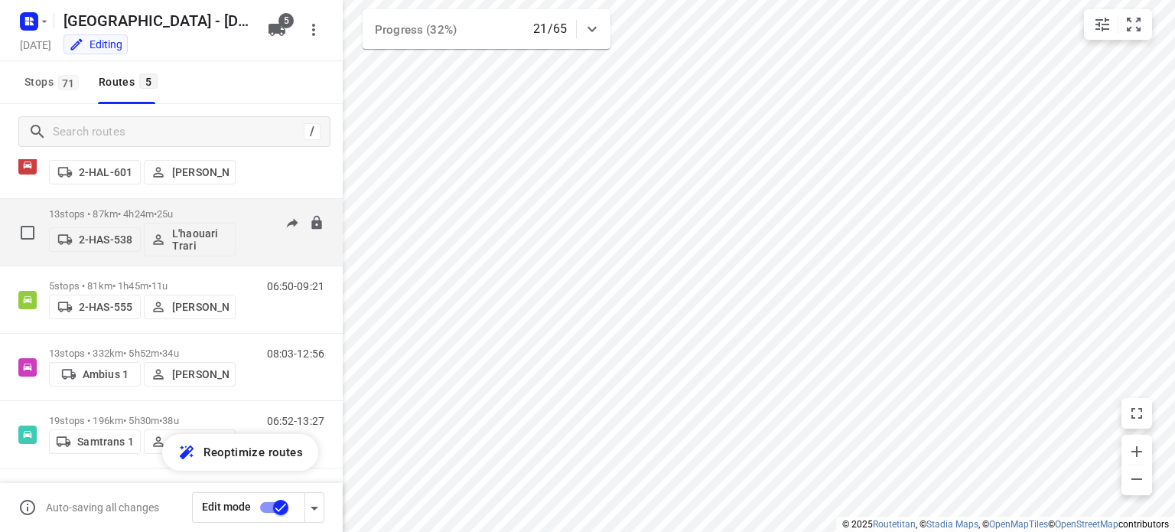
click at [119, 213] on p "13 stops • 87km • 4h24m • 25u" at bounding box center [142, 213] width 187 height 11
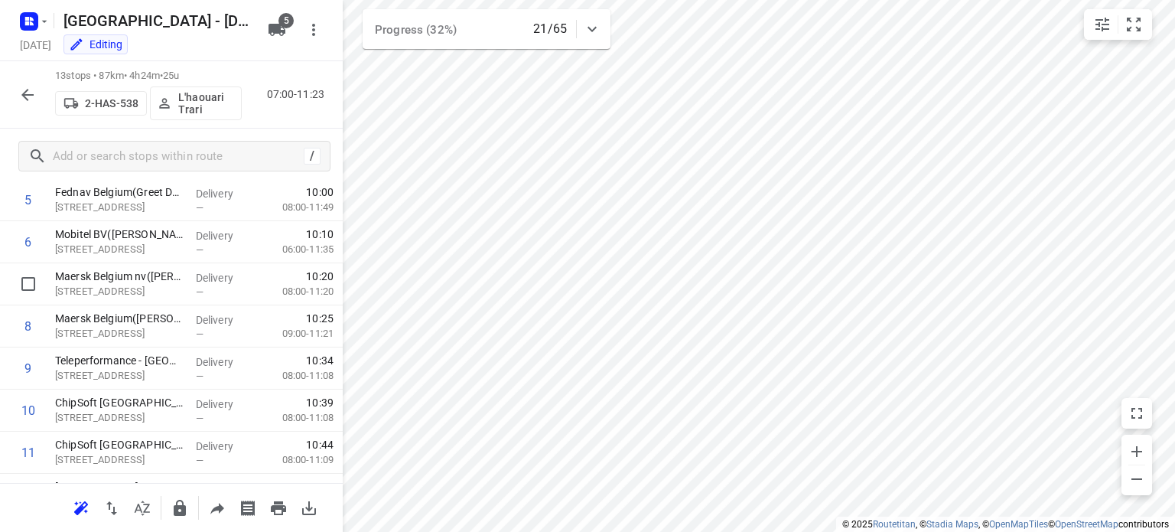
scroll to position [249, 0]
click at [37, 99] on button "button" at bounding box center [27, 95] width 31 height 31
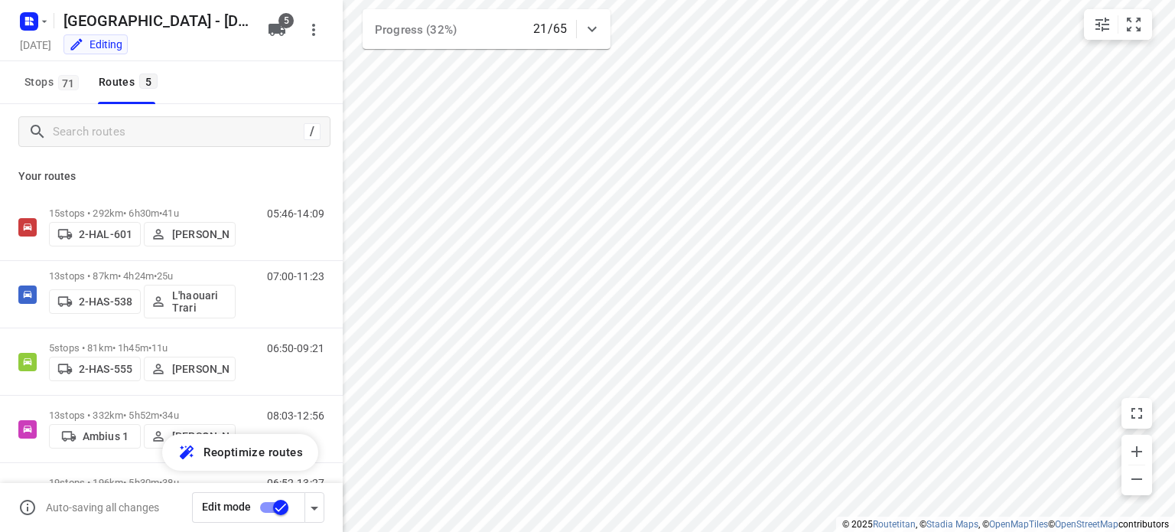
click at [114, 173] on p "Your routes" at bounding box center [171, 176] width 306 height 16
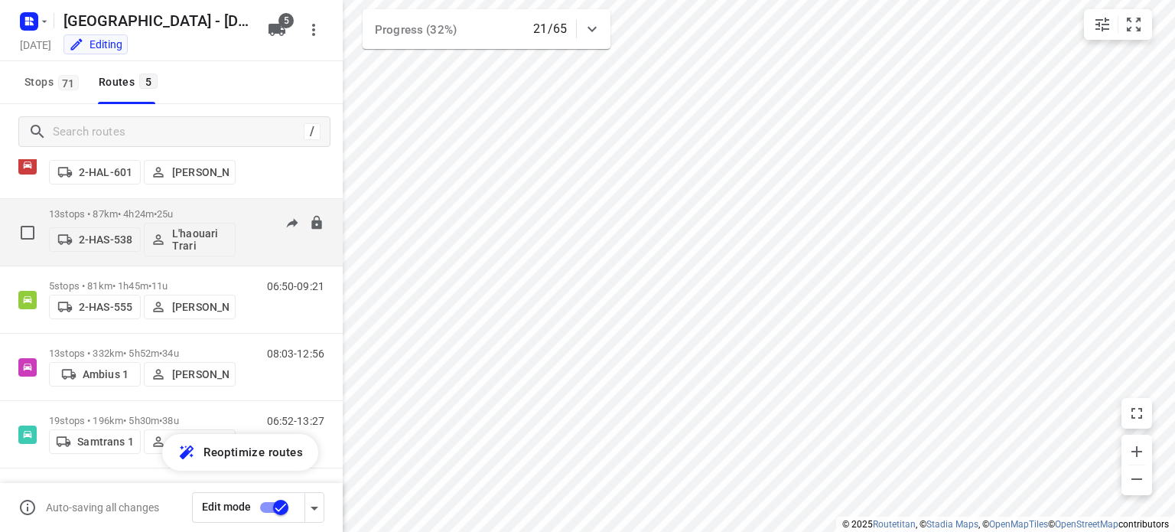
click at [116, 213] on p "13 stops • 87km • 4h24m • 25u" at bounding box center [142, 213] width 187 height 11
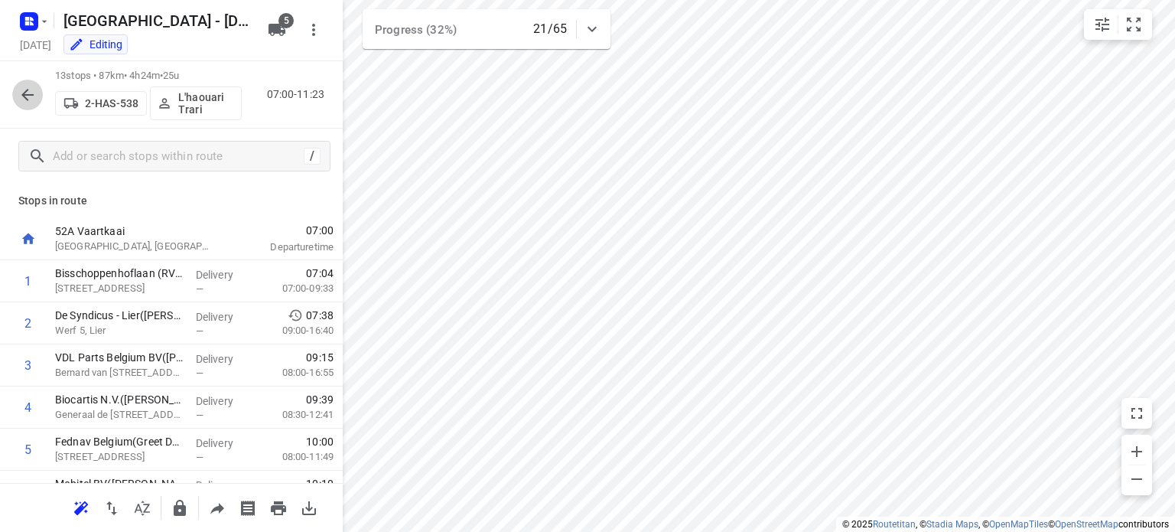
click at [31, 98] on icon "button" at bounding box center [27, 95] width 18 height 18
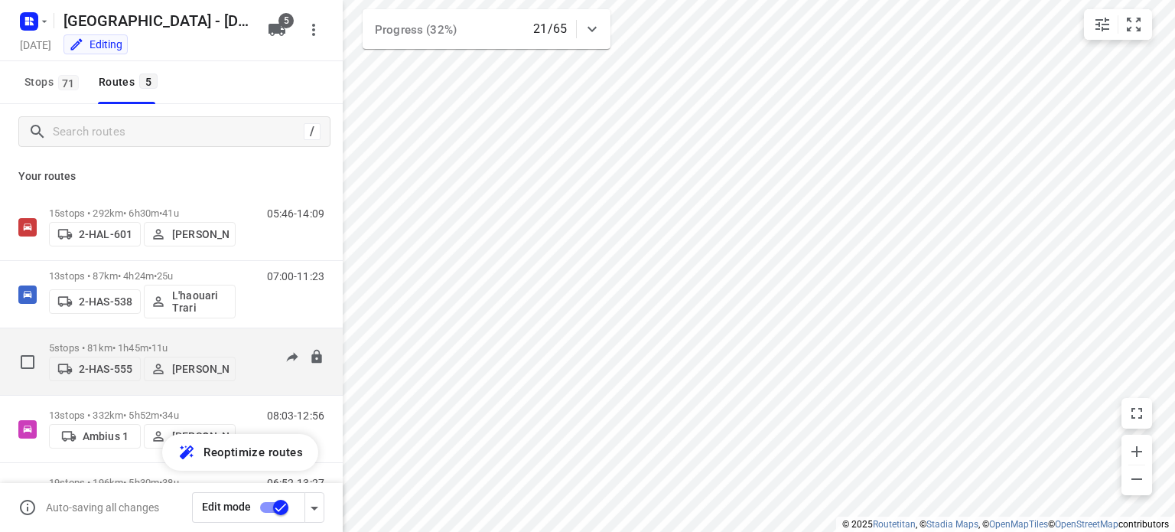
click at [116, 347] on p "5 stops • 81km • 1h45m • 11u" at bounding box center [142, 347] width 187 height 11
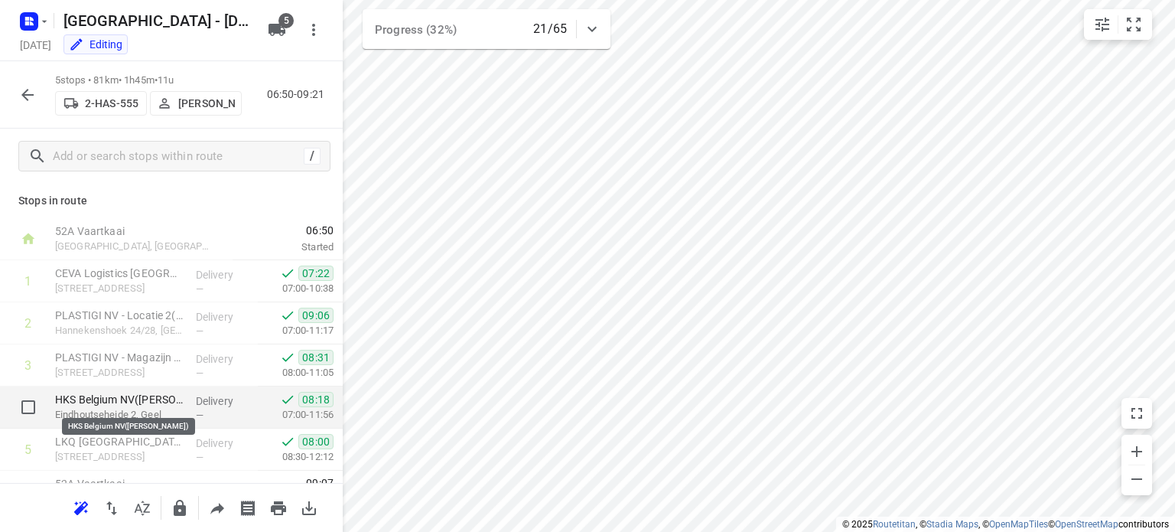
scroll to position [30, 0]
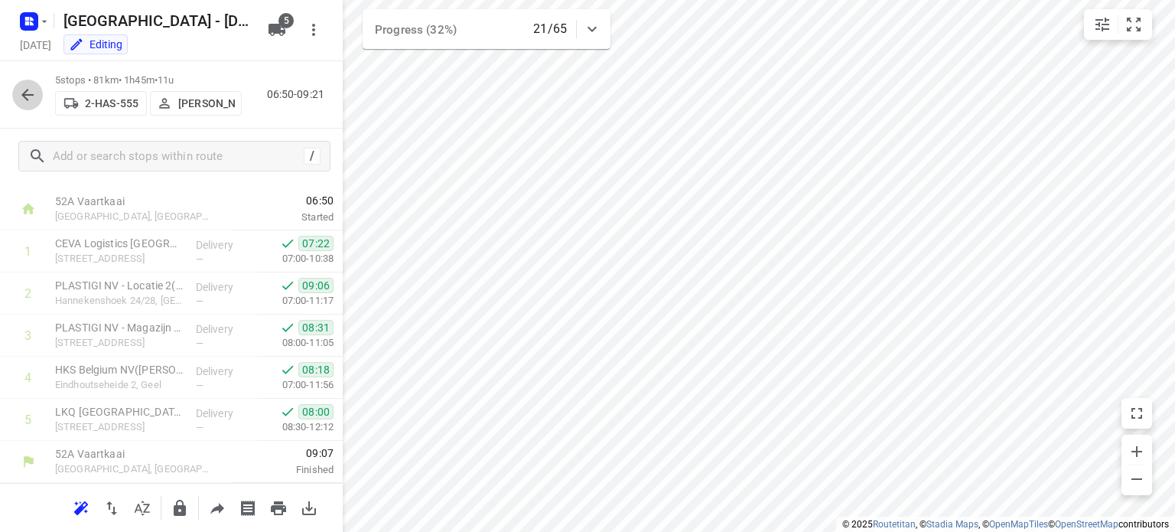
click at [36, 98] on icon "button" at bounding box center [27, 95] width 18 height 18
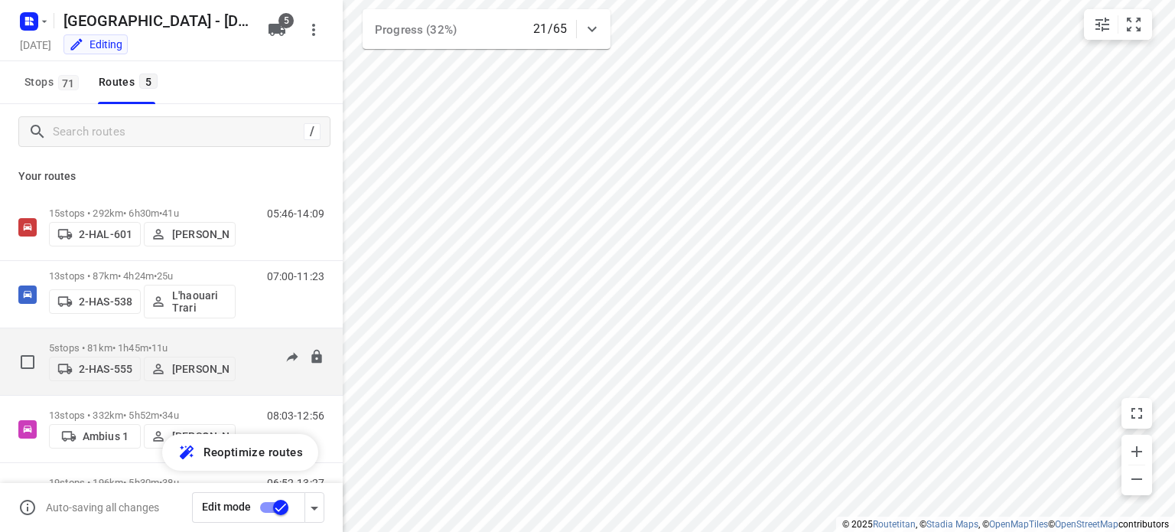
click at [107, 342] on p "5 stops • 81km • 1h45m • 11u" at bounding box center [142, 347] width 187 height 11
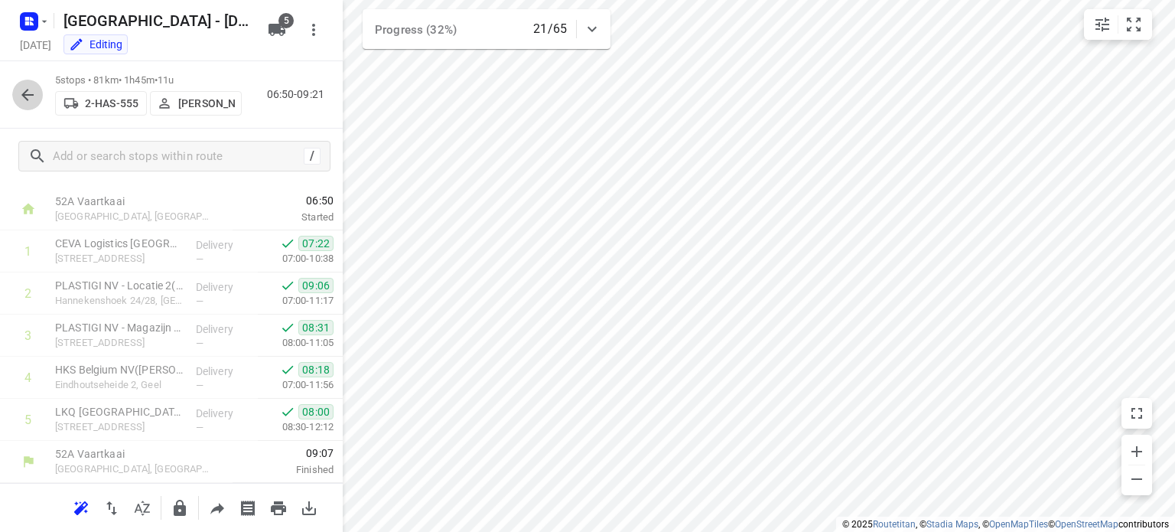
click at [30, 91] on icon "button" at bounding box center [27, 95] width 18 height 18
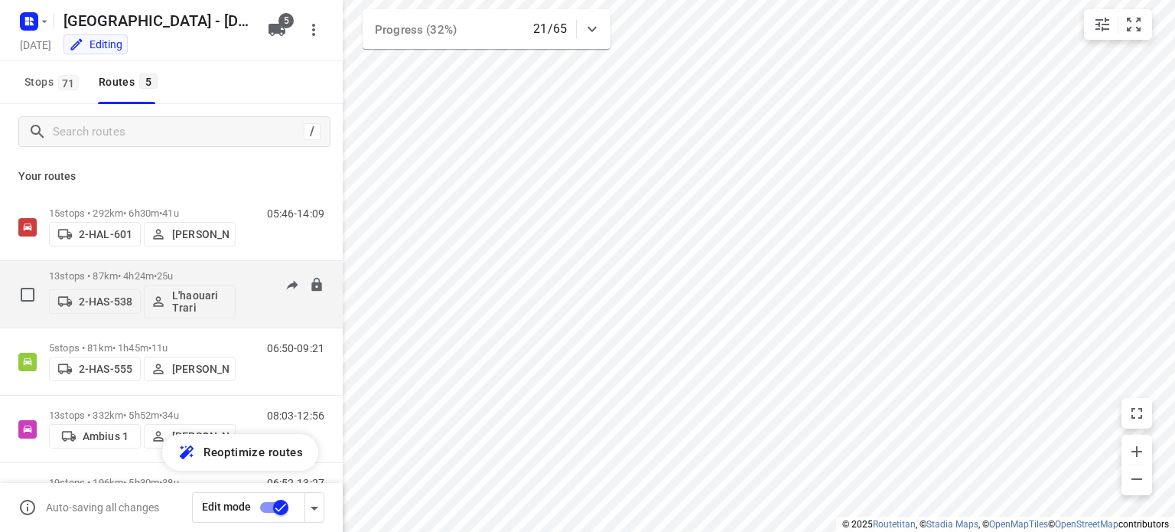
click at [111, 276] on p "13 stops • 87km • 4h24m • 25u" at bounding box center [142, 275] width 187 height 11
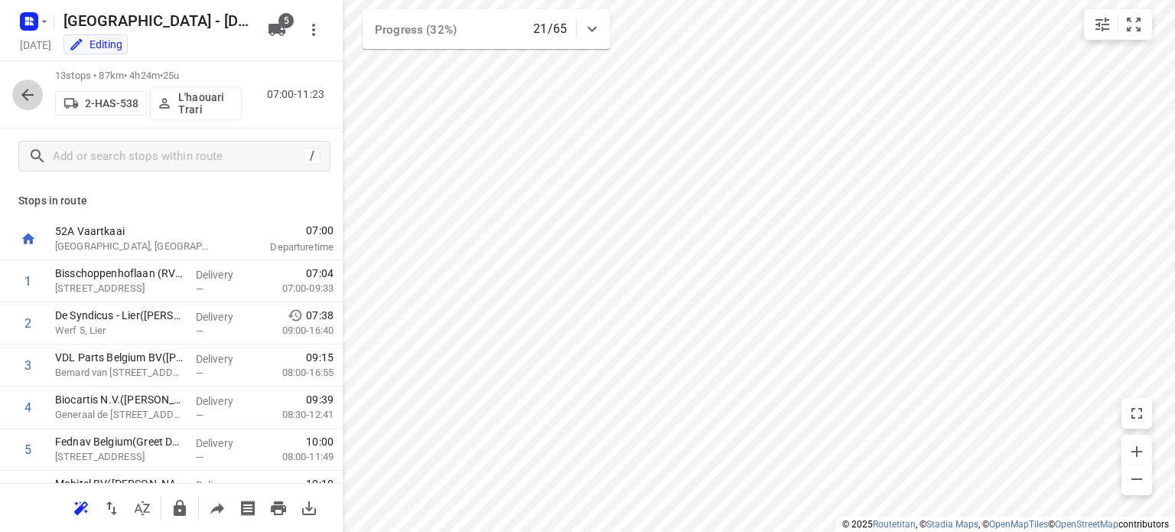
click at [22, 97] on icon "button" at bounding box center [27, 95] width 18 height 18
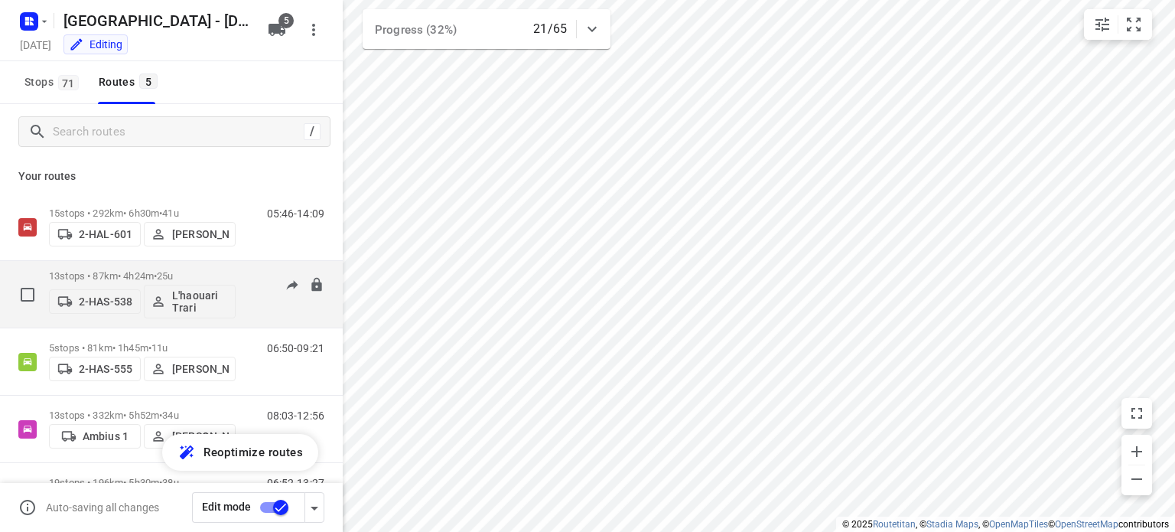
click at [134, 271] on p "13 stops • 87km • 4h24m • 25u" at bounding box center [142, 275] width 187 height 11
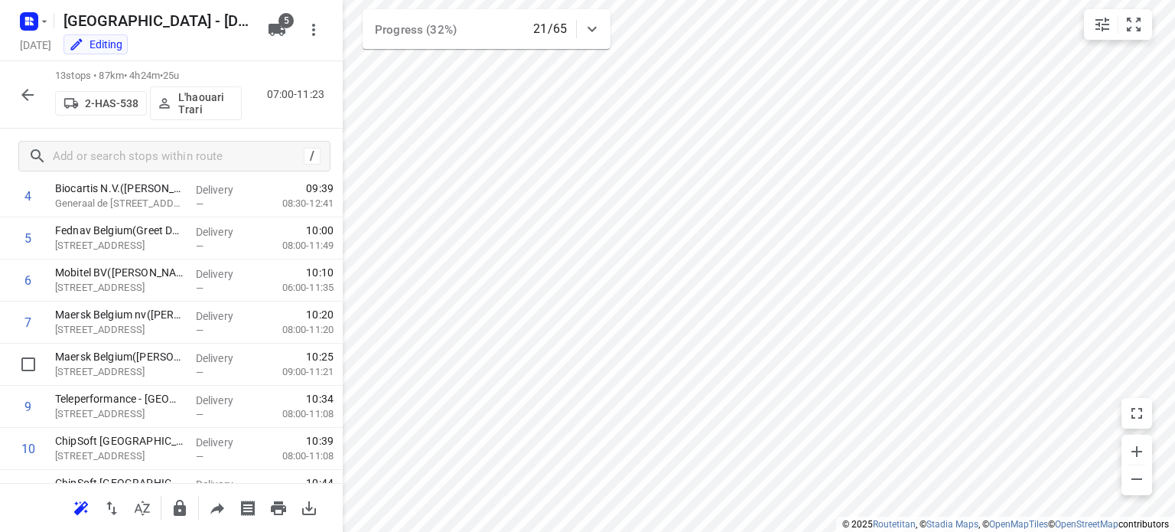
scroll to position [210, 0]
click at [37, 93] on button "button" at bounding box center [27, 95] width 31 height 31
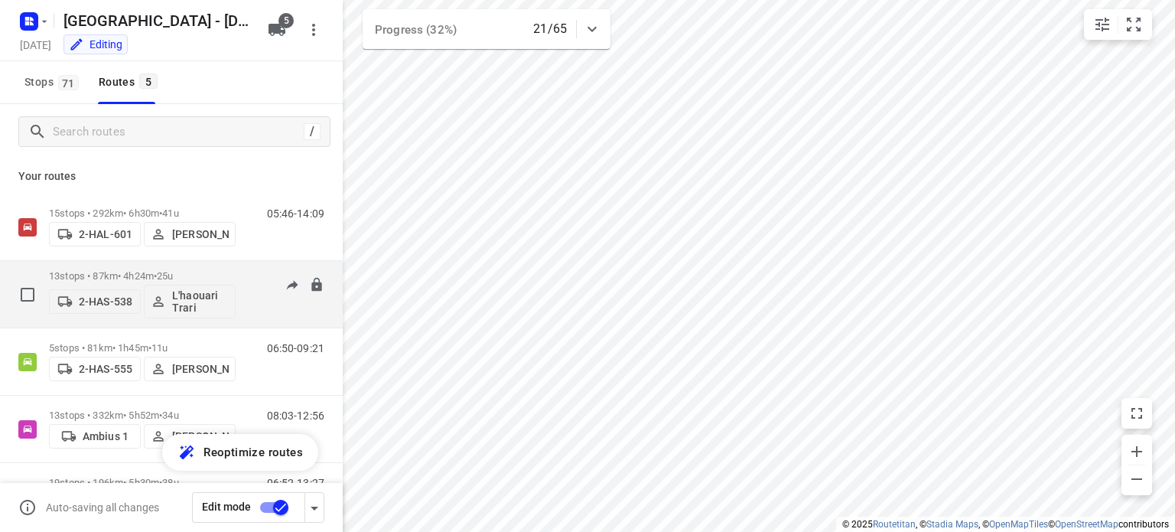
scroll to position [62, 0]
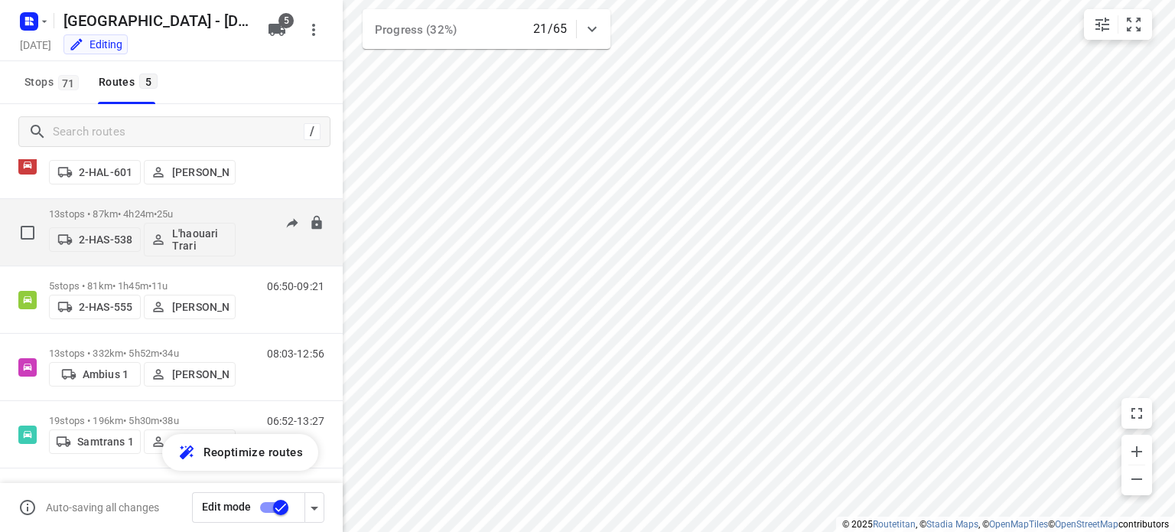
click at [109, 212] on p "13 stops • 87km • 4h24m • 25u" at bounding box center [142, 213] width 187 height 11
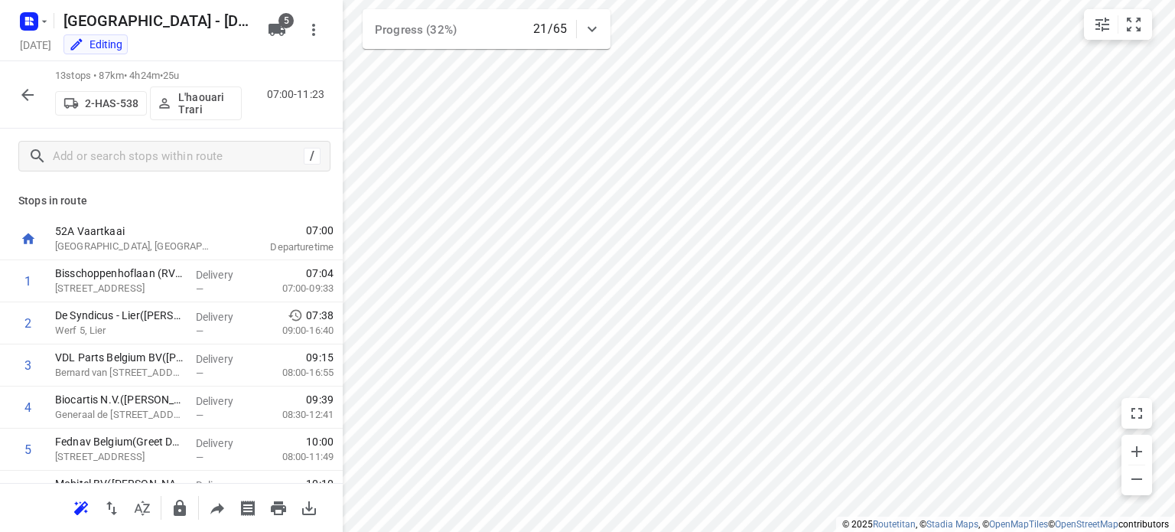
click at [190, 195] on p "Stops in route" at bounding box center [171, 201] width 306 height 16
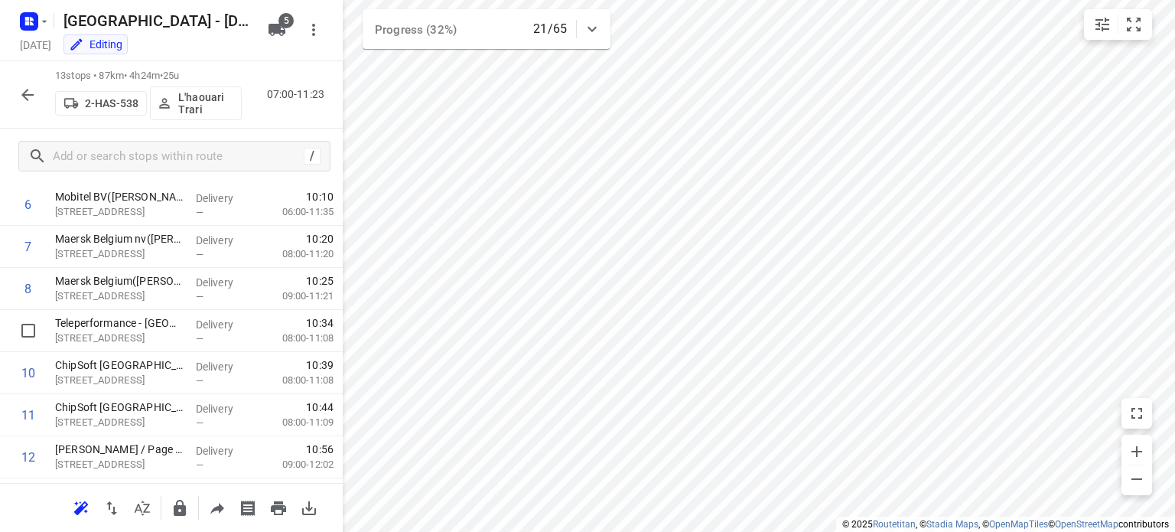
scroll to position [367, 0]
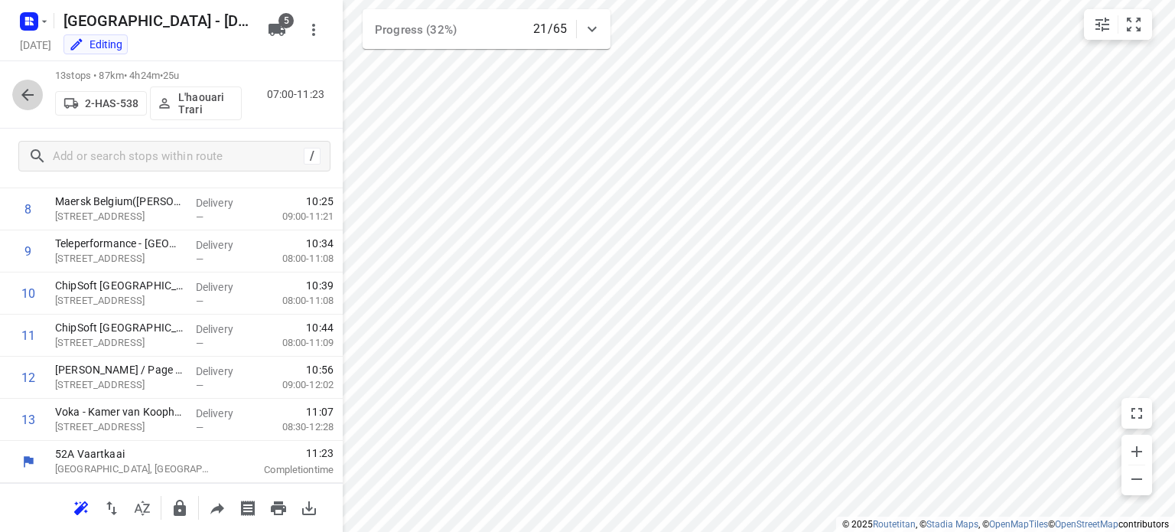
click at [24, 97] on icon "button" at bounding box center [27, 95] width 12 height 12
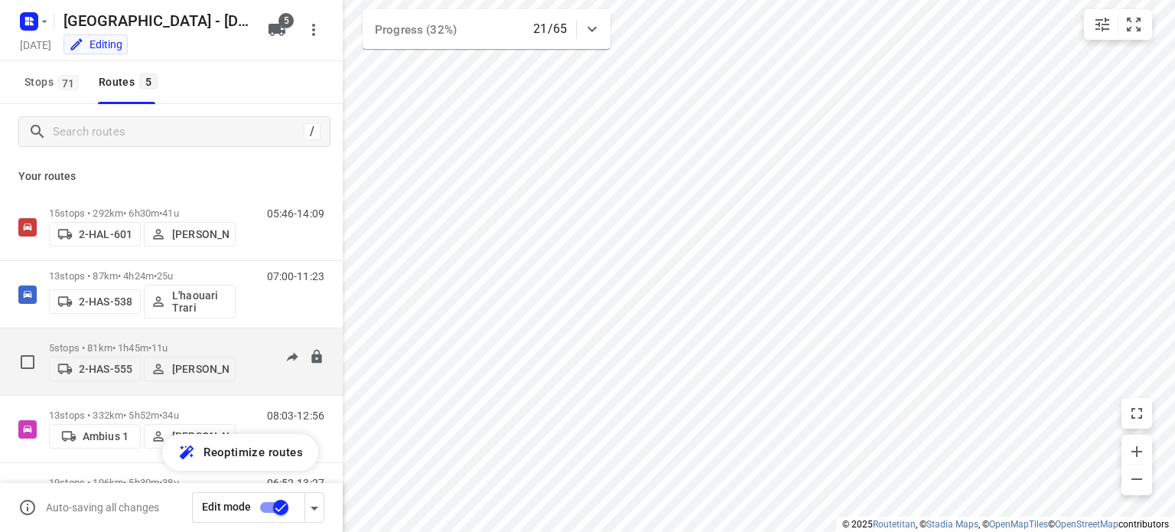
scroll to position [62, 0]
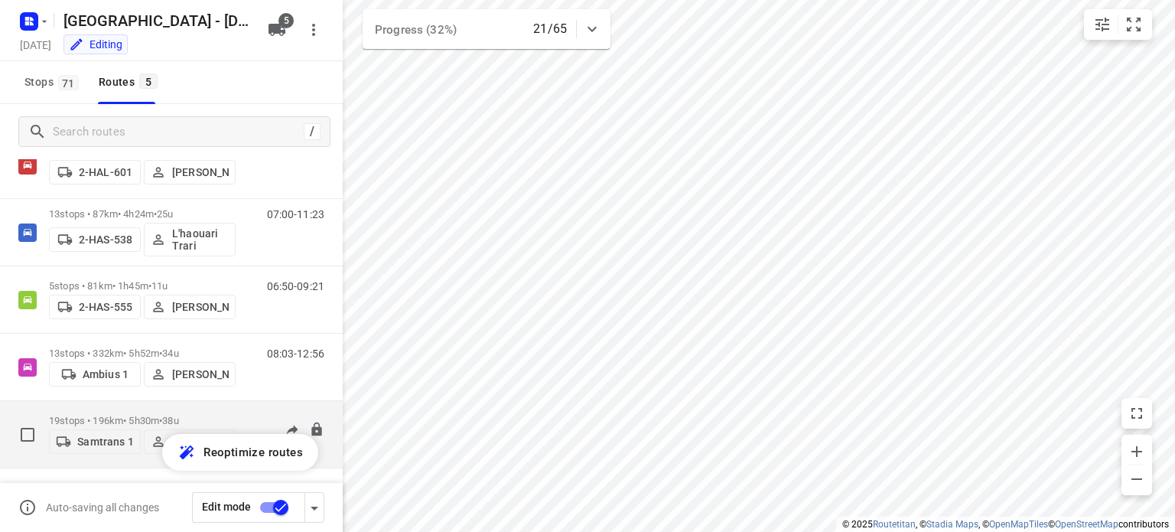
click at [110, 415] on p "19 stops • 196km • 5h30m • 38u" at bounding box center [142, 420] width 187 height 11
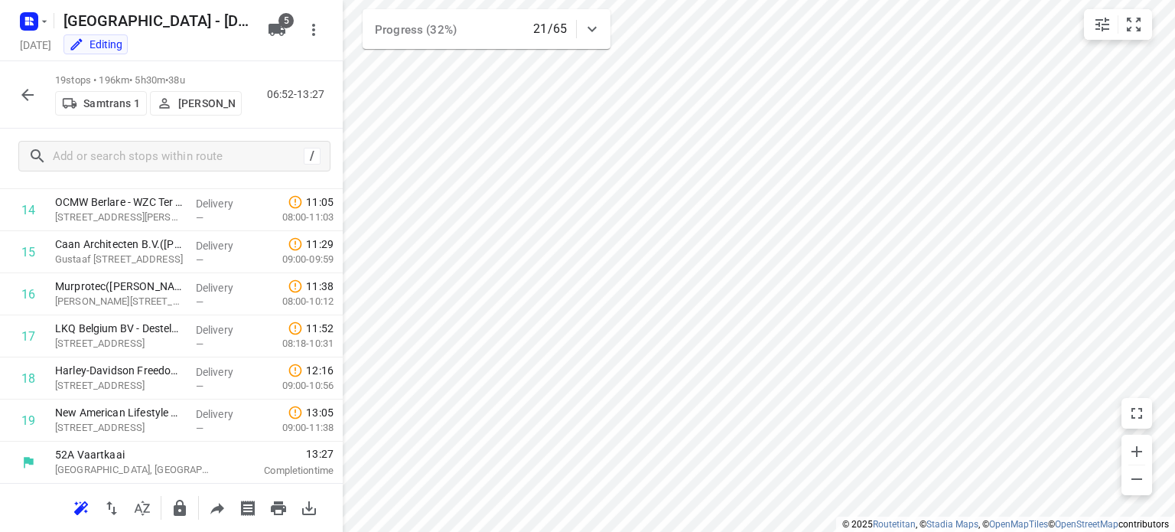
scroll to position [0, 0]
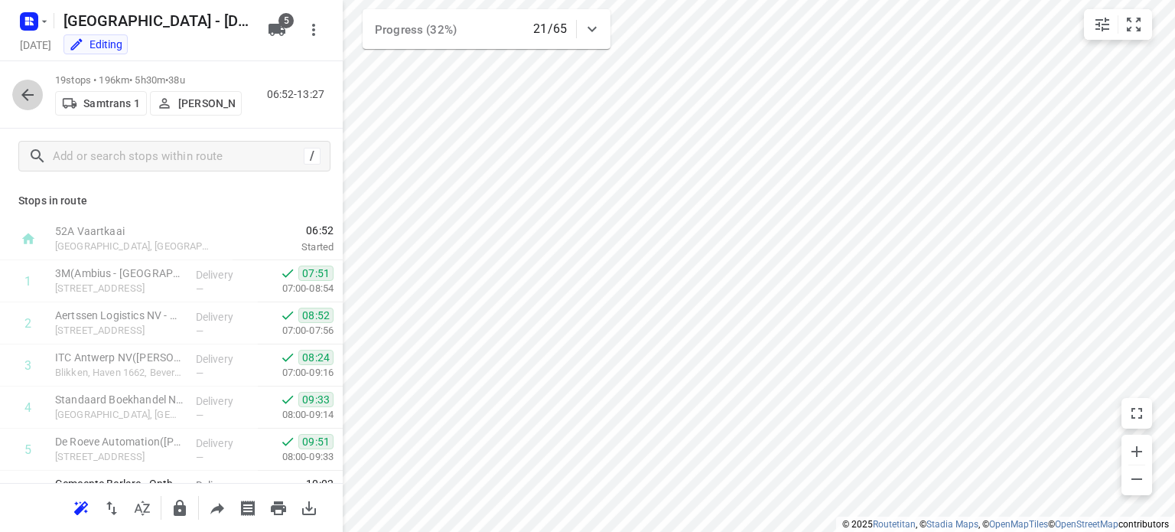
click at [21, 97] on icon "button" at bounding box center [27, 95] width 18 height 18
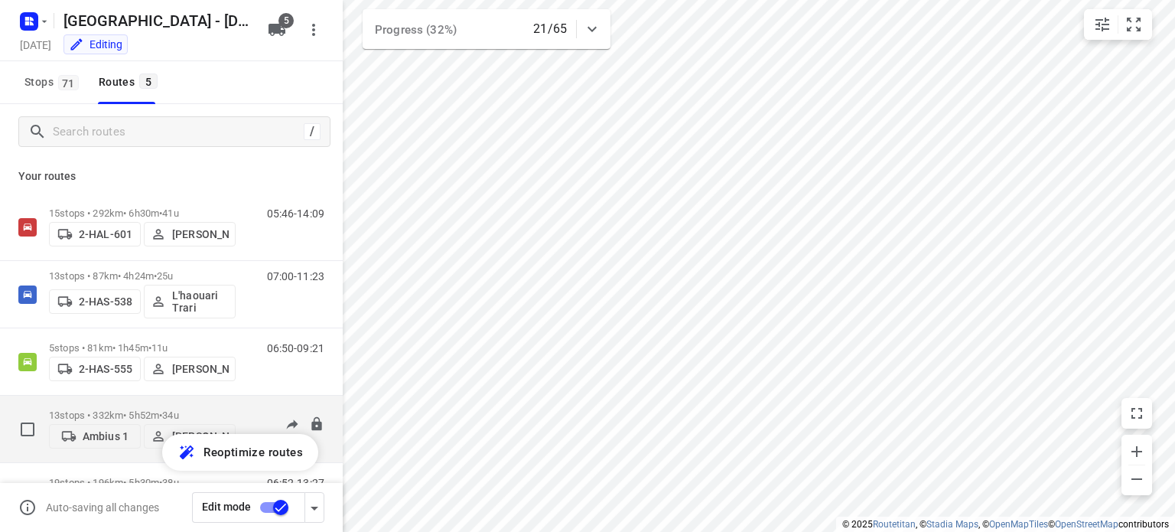
click at [112, 409] on p "13 stops • 332km • 5h52m • 34u" at bounding box center [142, 414] width 187 height 11
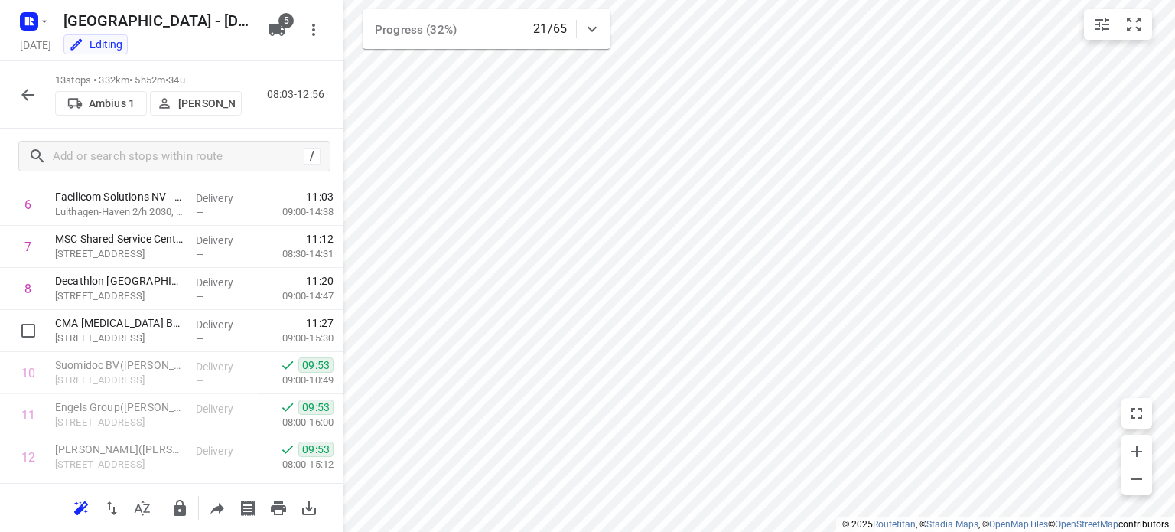
scroll to position [288, 0]
click at [33, 91] on icon "button" at bounding box center [27, 95] width 18 height 18
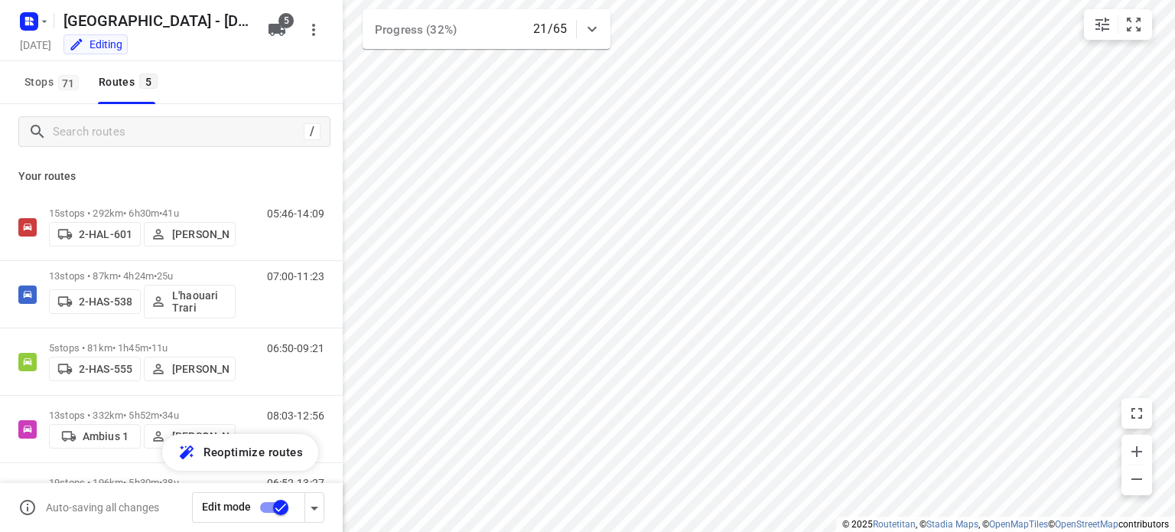
scroll to position [62, 0]
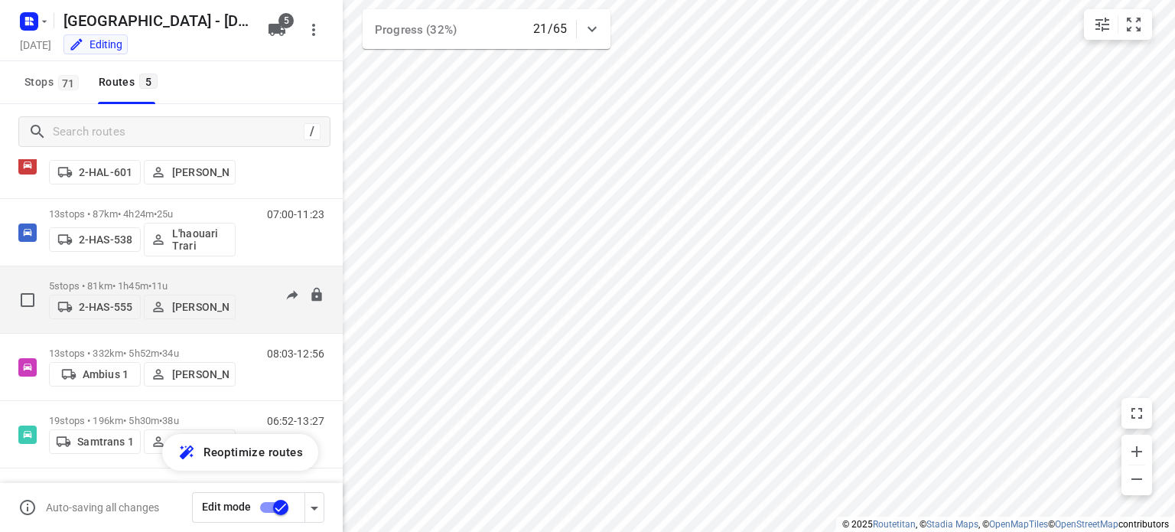
click at [106, 280] on p "5 stops • 81km • 1h45m • 11u" at bounding box center [142, 285] width 187 height 11
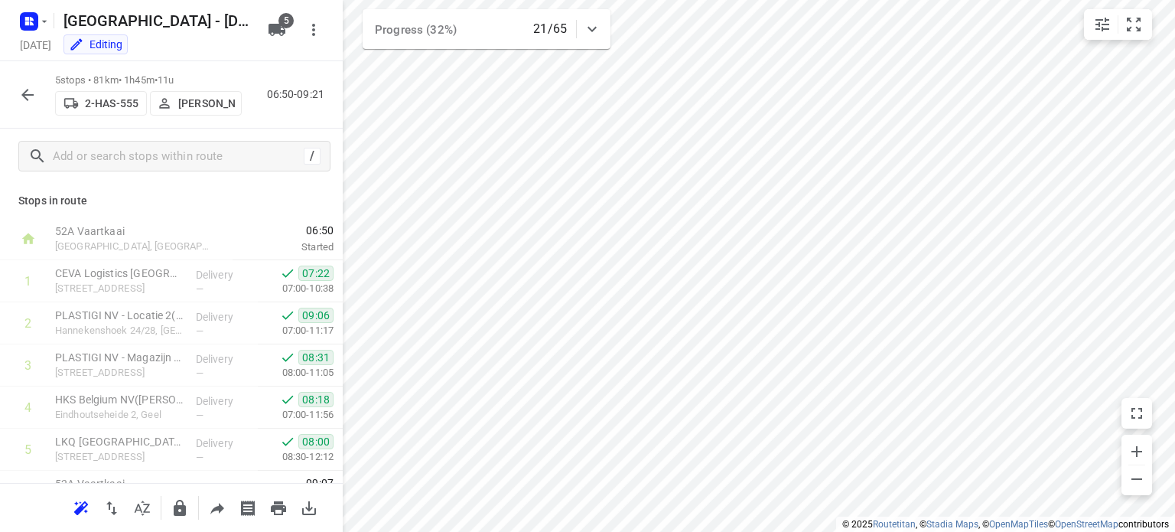
click at [22, 104] on button "button" at bounding box center [27, 95] width 31 height 31
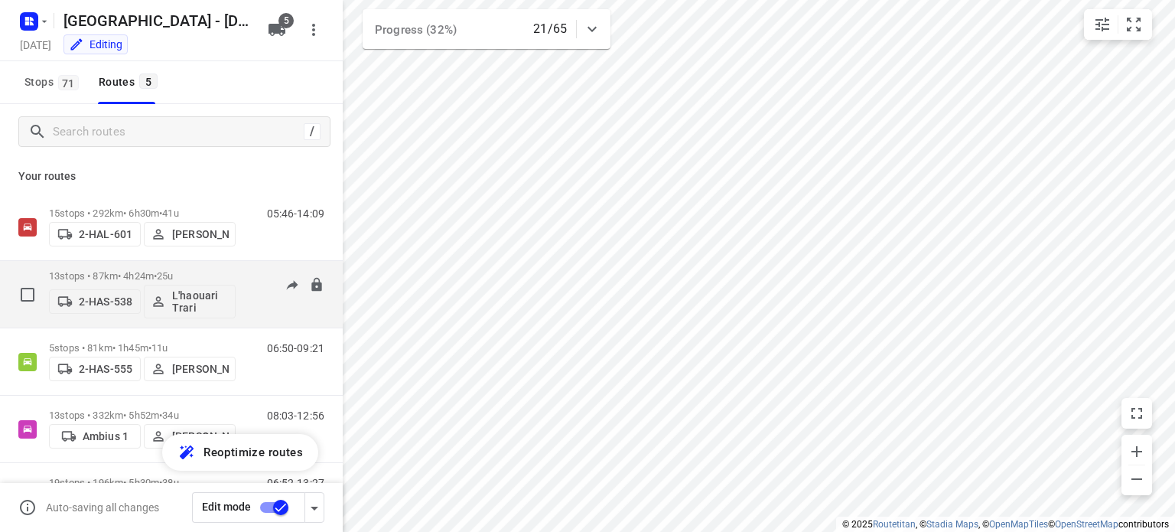
click at [122, 273] on p "13 stops • 87km • 4h24m • 25u" at bounding box center [142, 275] width 187 height 11
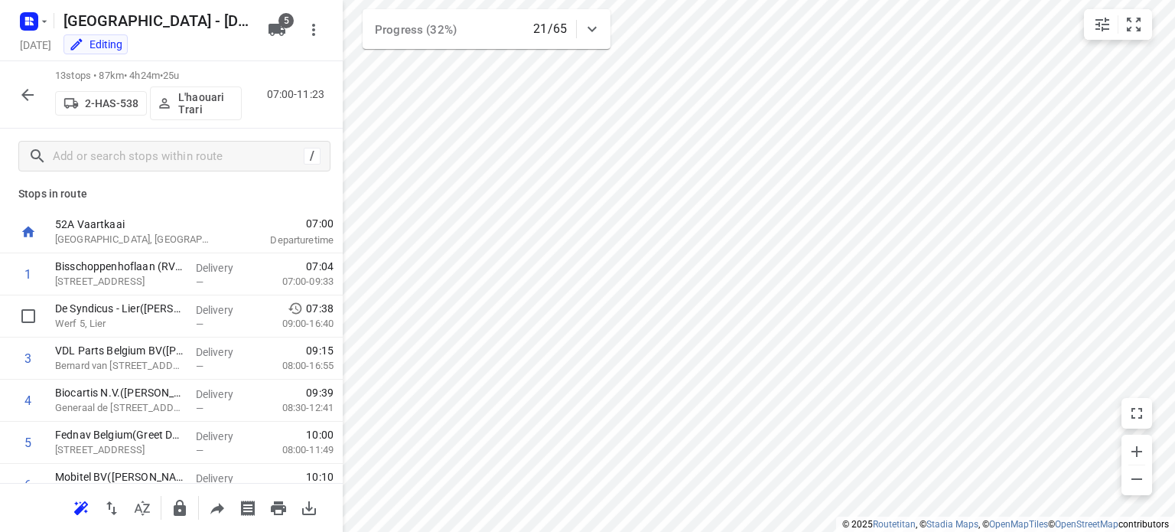
scroll to position [0, 0]
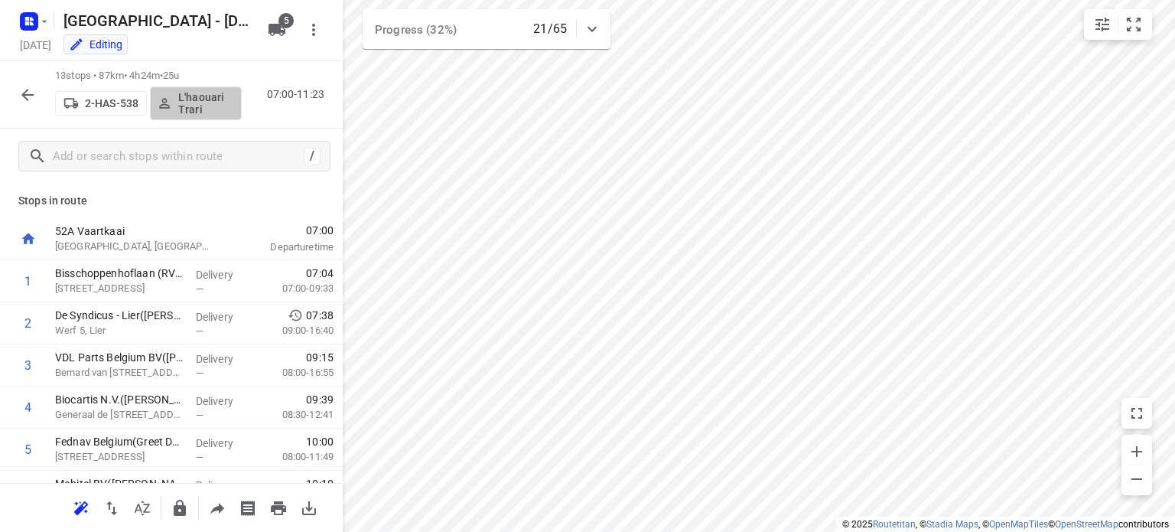
click at [200, 99] on p "L'haouari Trari" at bounding box center [206, 103] width 57 height 24
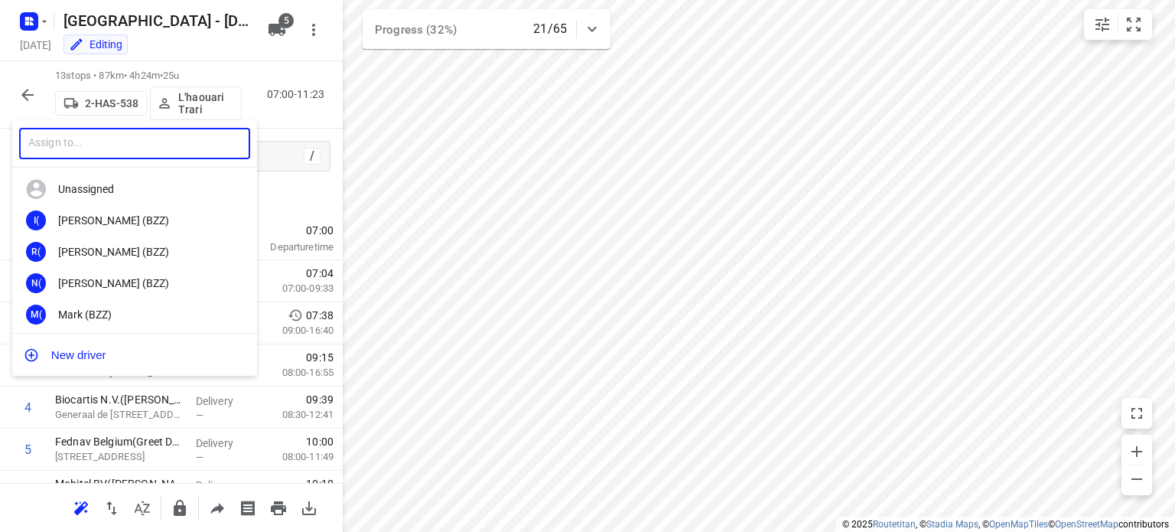
click at [129, 148] on input "text" at bounding box center [134, 143] width 231 height 31
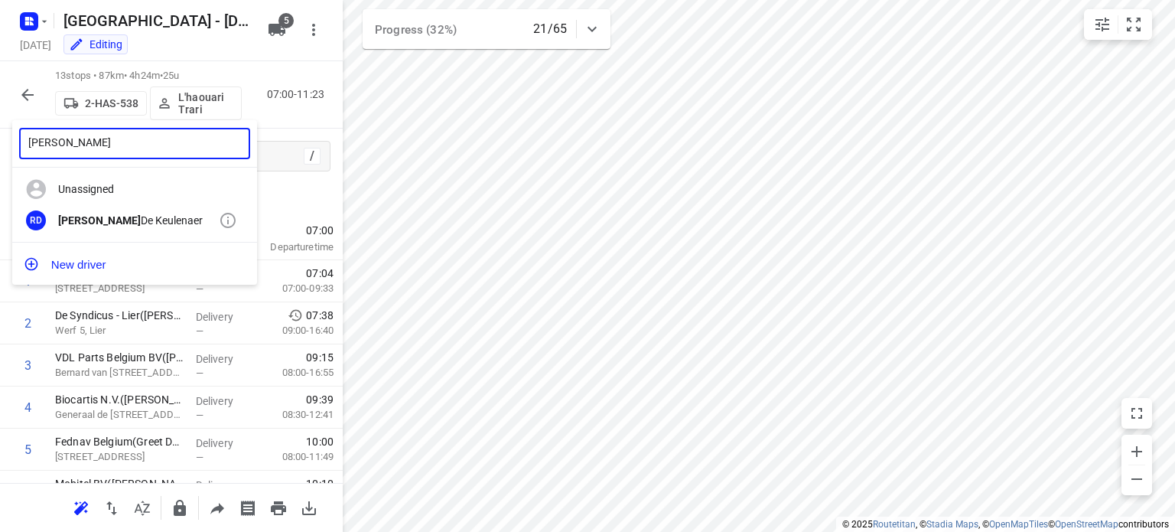
type input "[PERSON_NAME]"
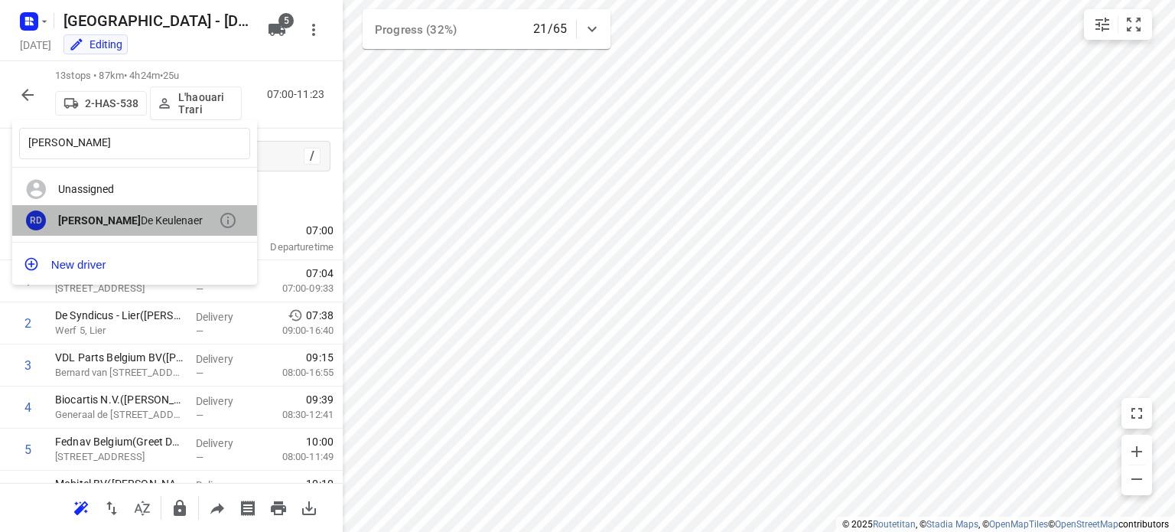
click at [103, 216] on div "[PERSON_NAME]" at bounding box center [138, 220] width 161 height 12
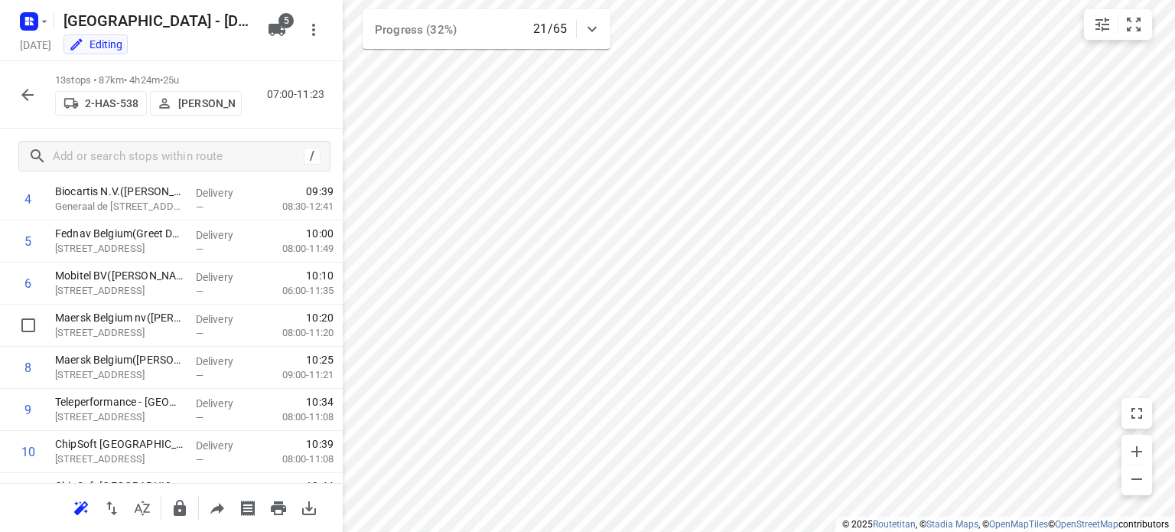
scroll to position [210, 0]
